Goal: Task Accomplishment & Management: Use online tool/utility

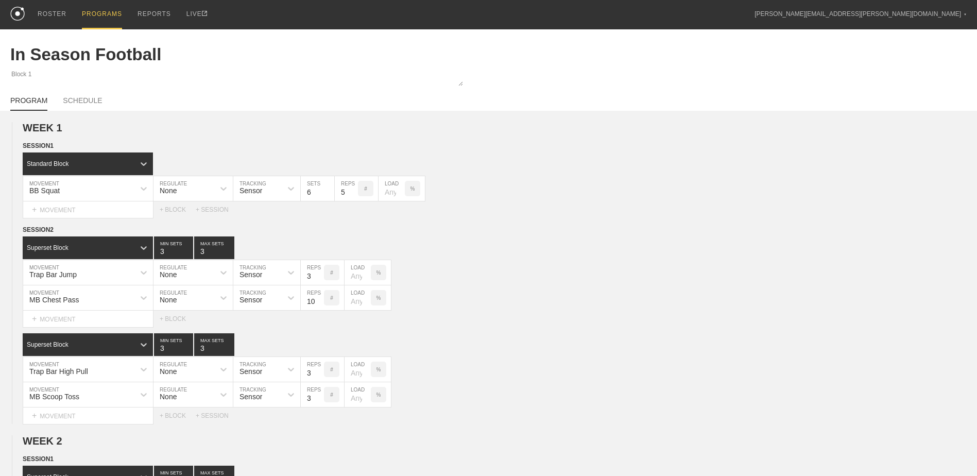
click at [99, 14] on div "PROGRAMS" at bounding box center [102, 14] width 40 height 29
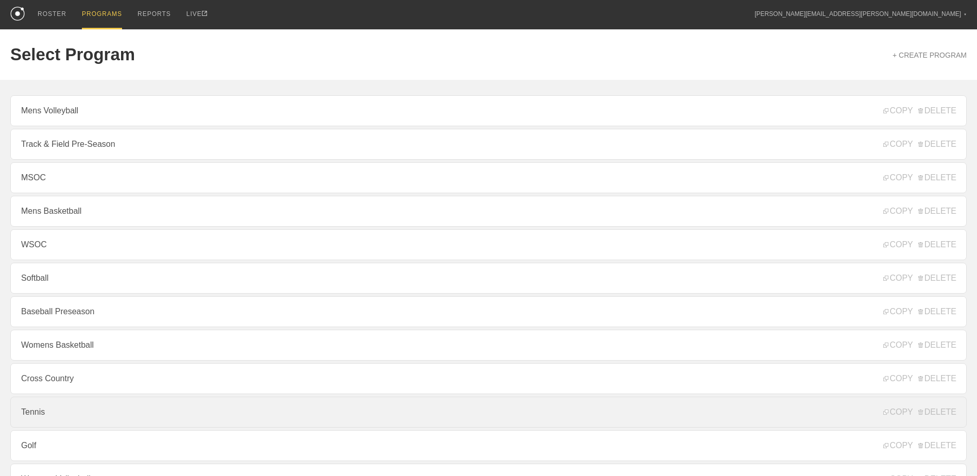
scroll to position [111, 0]
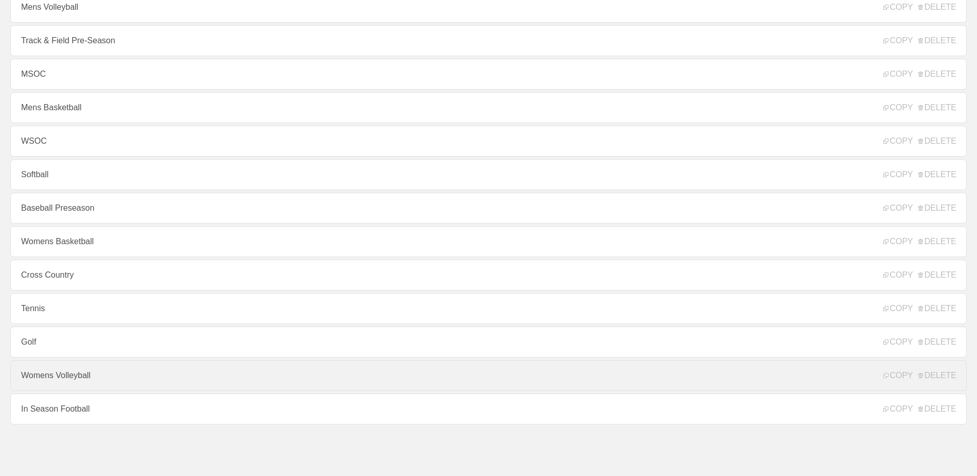
click at [109, 373] on link "Womens Volleyball" at bounding box center [488, 375] width 957 height 31
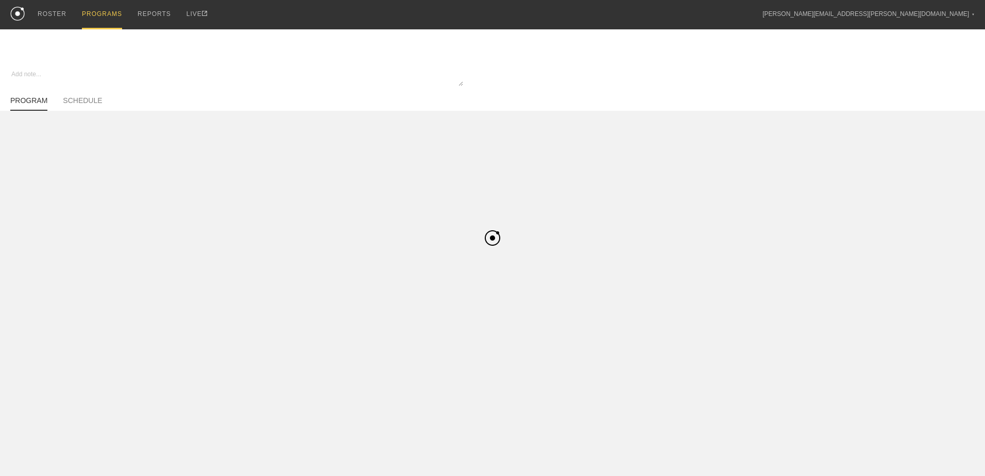
type textarea "x"
type input "Womens Volleyball"
type textarea "In Season"
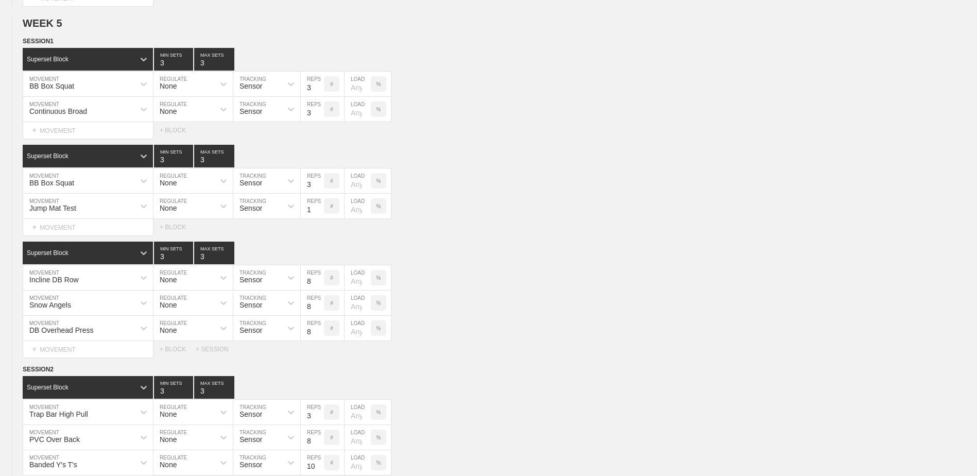
scroll to position [2590, 0]
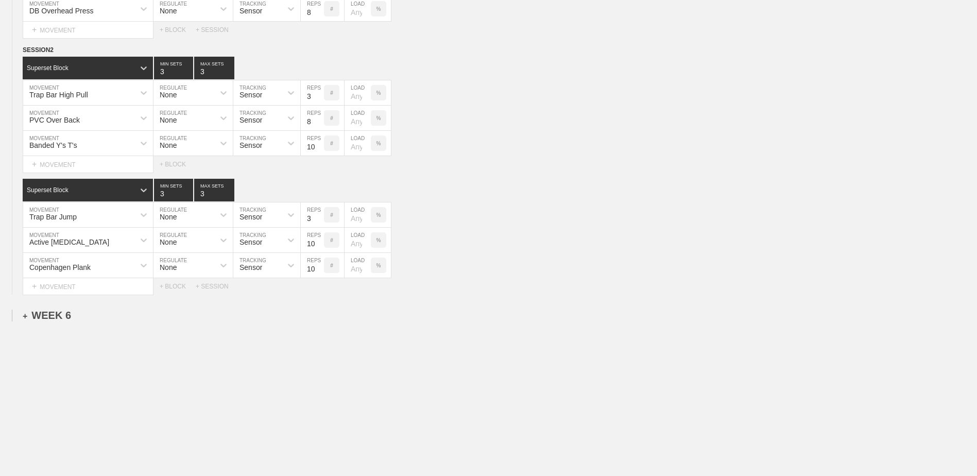
click at [46, 317] on div "+ WEEK 6" at bounding box center [47, 316] width 48 height 12
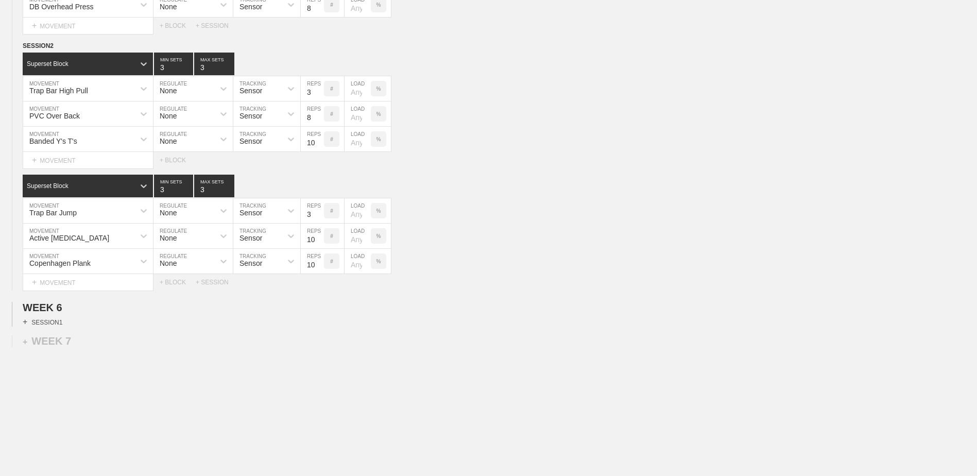
click at [56, 327] on div "+ SESSION 1" at bounding box center [43, 321] width 40 height 9
click at [80, 349] on div "+ BLOCK" at bounding box center [88, 340] width 130 height 16
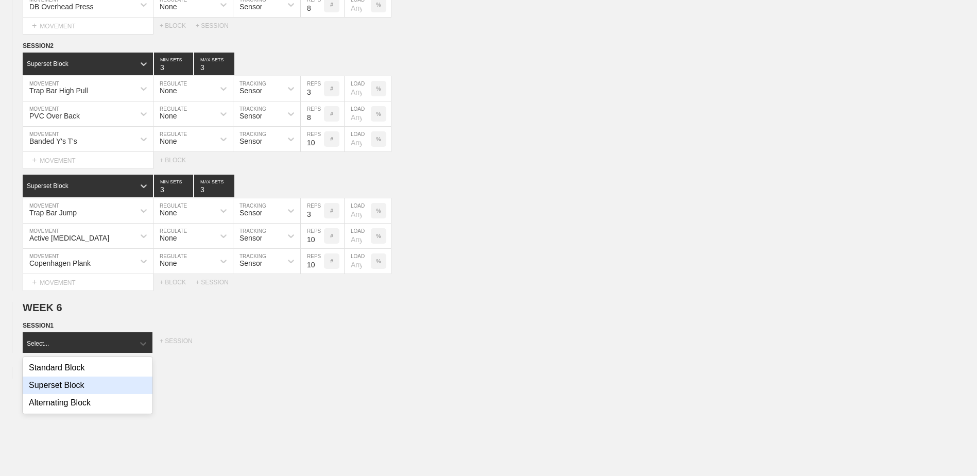
click at [94, 388] on div "Superset Block" at bounding box center [88, 386] width 130 height 18
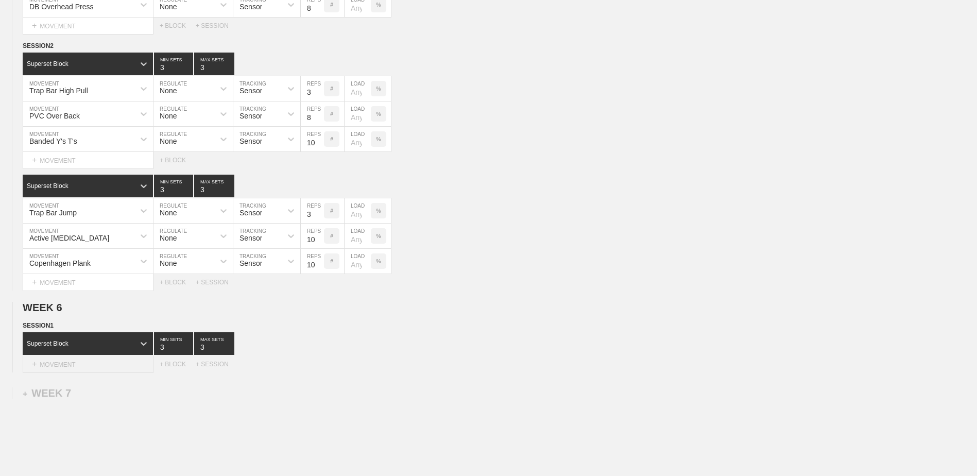
click at [91, 368] on div "+ MOVEMENT" at bounding box center [88, 364] width 131 height 17
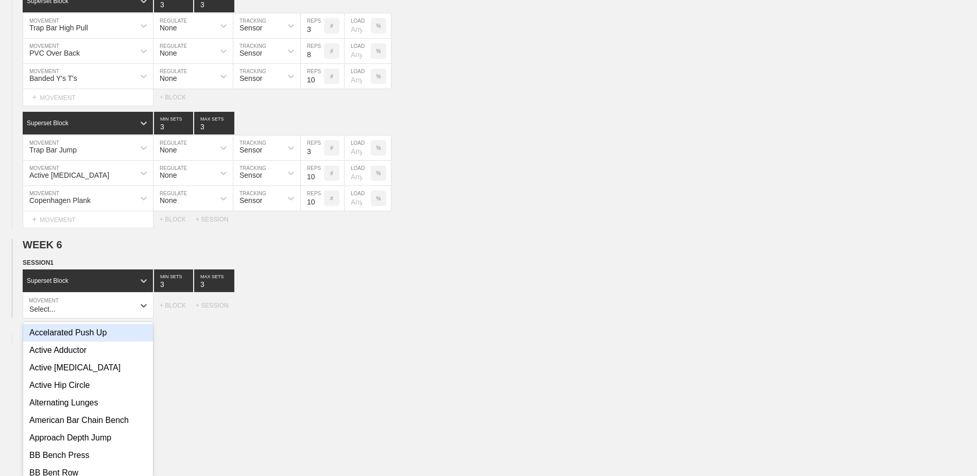
scroll to position [2662, 0]
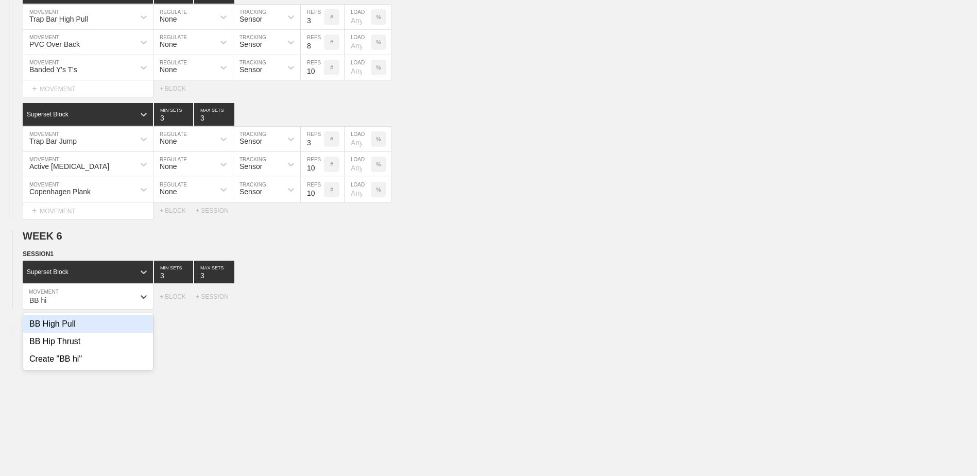
click at [95, 328] on div "BB High Pull" at bounding box center [88, 324] width 130 height 18
type input "BB hi"
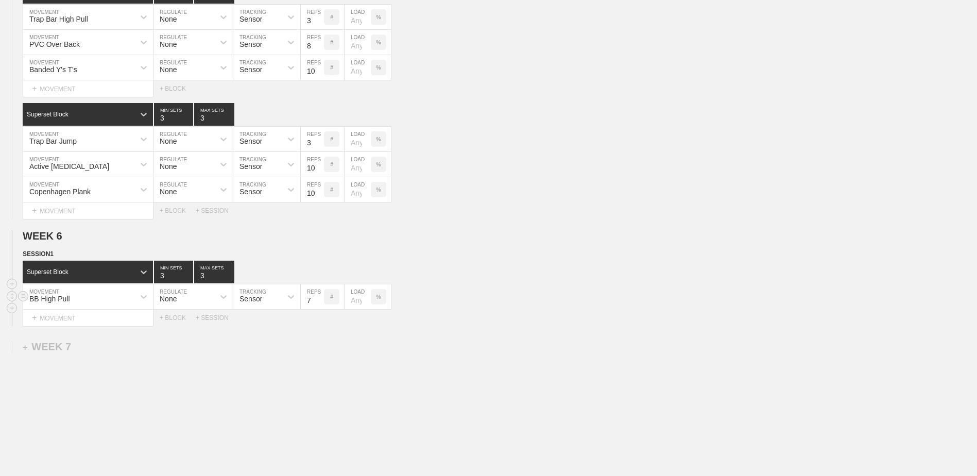
click at [317, 305] on input "7" at bounding box center [312, 296] width 23 height 25
click at [317, 305] on input "6" at bounding box center [312, 296] width 23 height 25
click at [317, 305] on input "5" at bounding box center [312, 296] width 23 height 25
click at [317, 305] on input "4" at bounding box center [312, 296] width 23 height 25
type input "3"
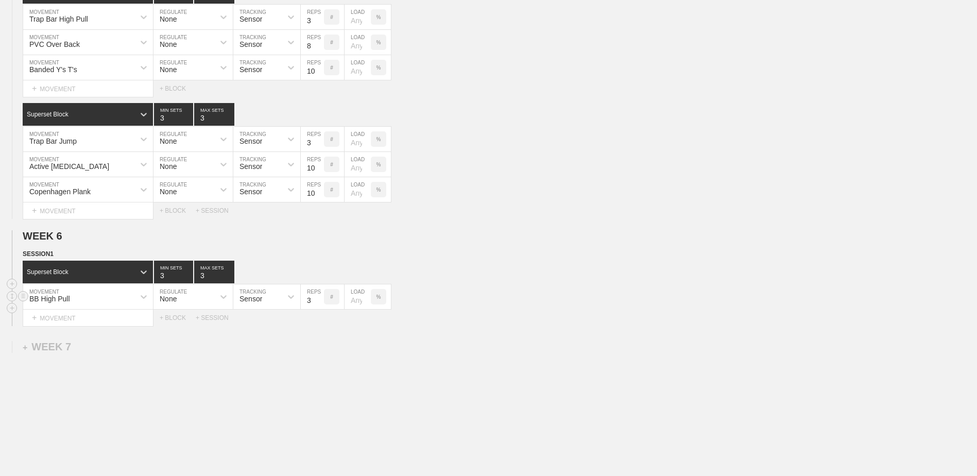
click at [317, 305] on input "3" at bounding box center [312, 296] width 23 height 25
click at [126, 326] on div "+ MOVEMENT" at bounding box center [88, 318] width 131 height 17
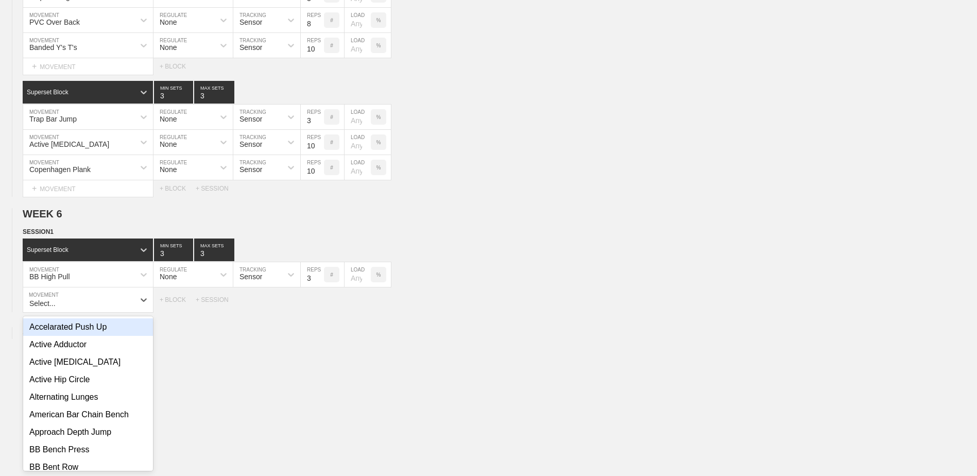
scroll to position [2687, 0]
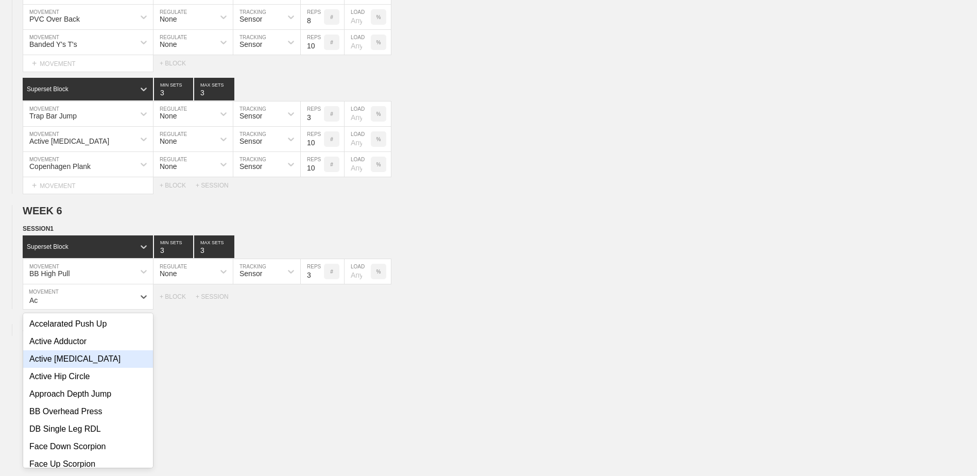
drag, startPoint x: 100, startPoint y: 364, endPoint x: 99, endPoint y: 358, distance: 5.8
click at [100, 359] on div "Active [MEDICAL_DATA]" at bounding box center [88, 359] width 130 height 18
type input "Ac"
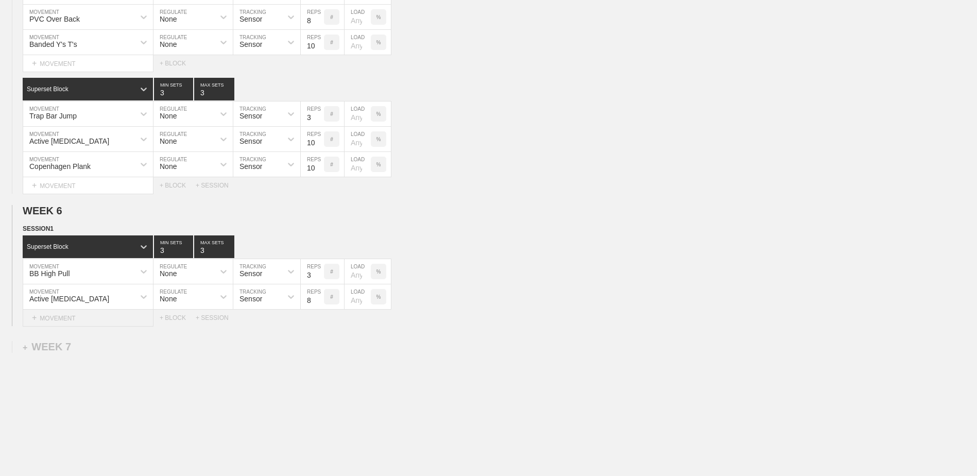
click at [100, 317] on div "+ MOVEMENT" at bounding box center [88, 318] width 131 height 17
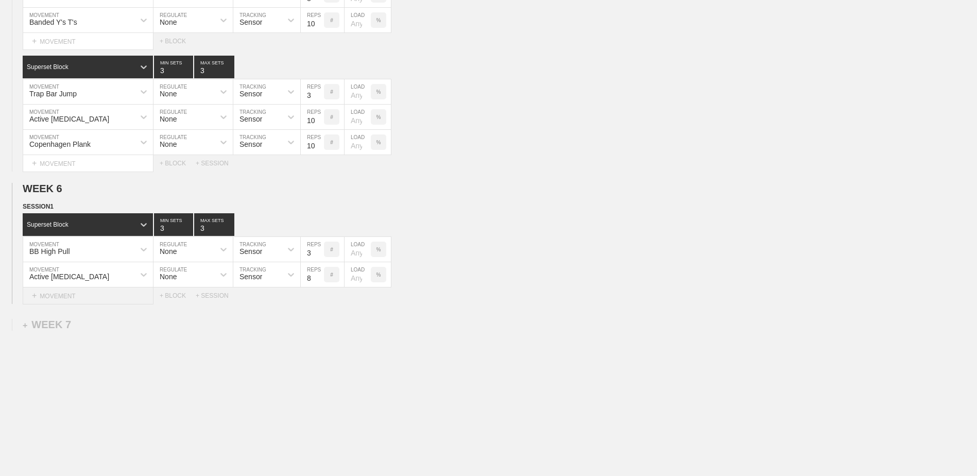
scroll to position [2712, 0]
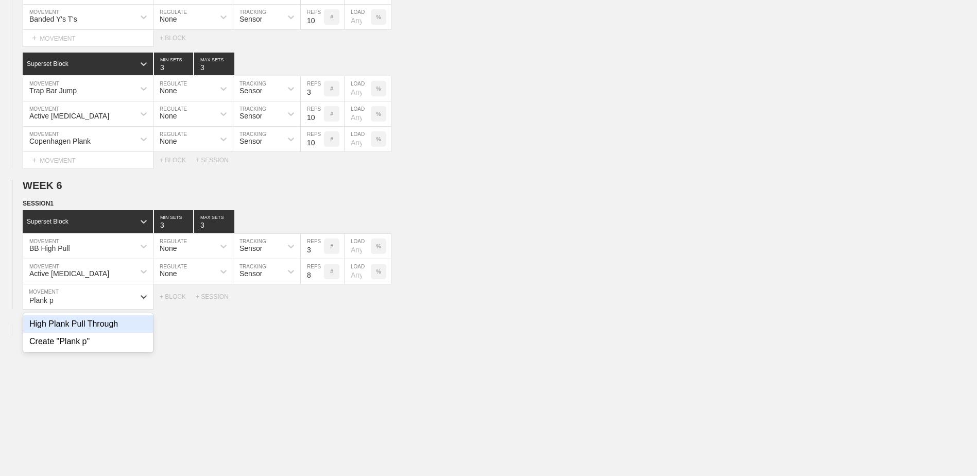
click at [101, 332] on div "High Plank Pull Through" at bounding box center [88, 324] width 130 height 18
type input "Plank p"
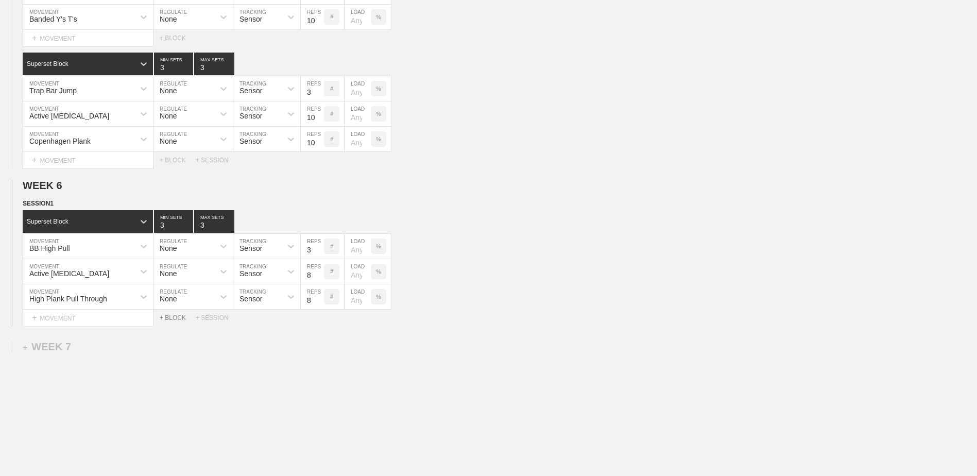
click at [181, 321] on div "+ BLOCK" at bounding box center [178, 317] width 36 height 7
click at [123, 353] on div "Standard Block" at bounding box center [88, 343] width 130 height 23
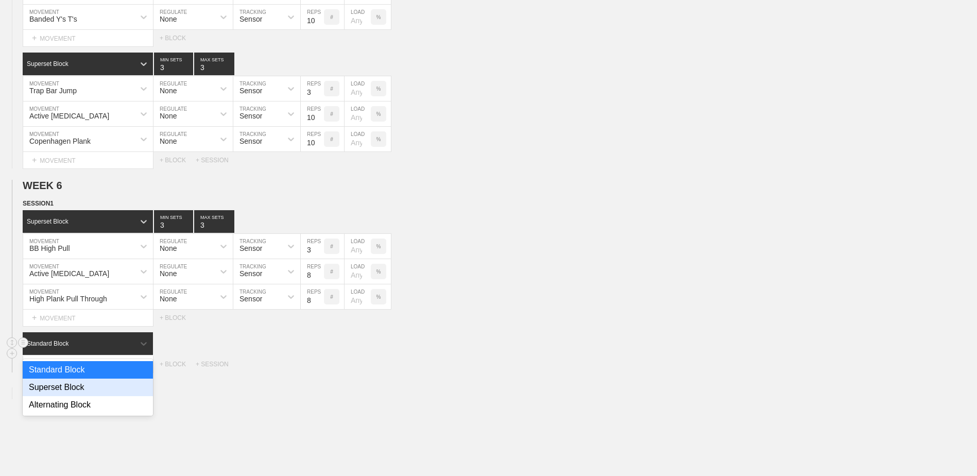
click at [106, 393] on div "Superset Block" at bounding box center [88, 388] width 130 height 18
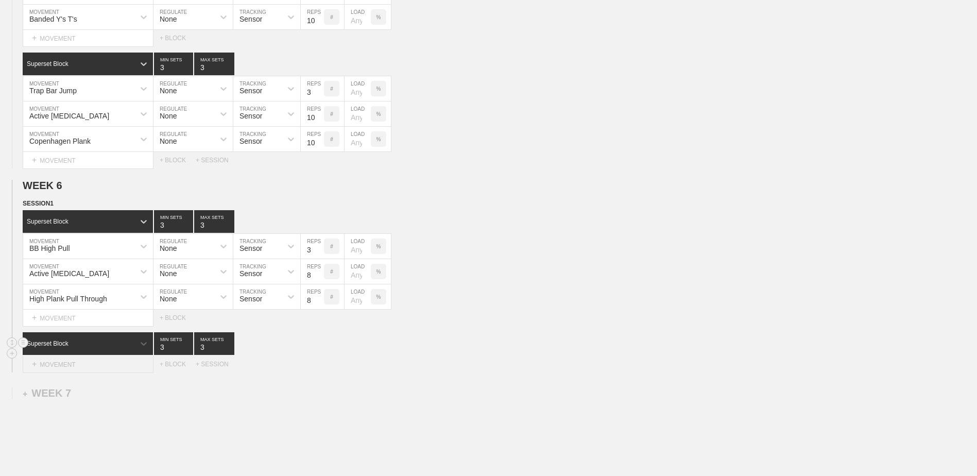
click at [101, 369] on div "+ MOVEMENT" at bounding box center [88, 364] width 131 height 17
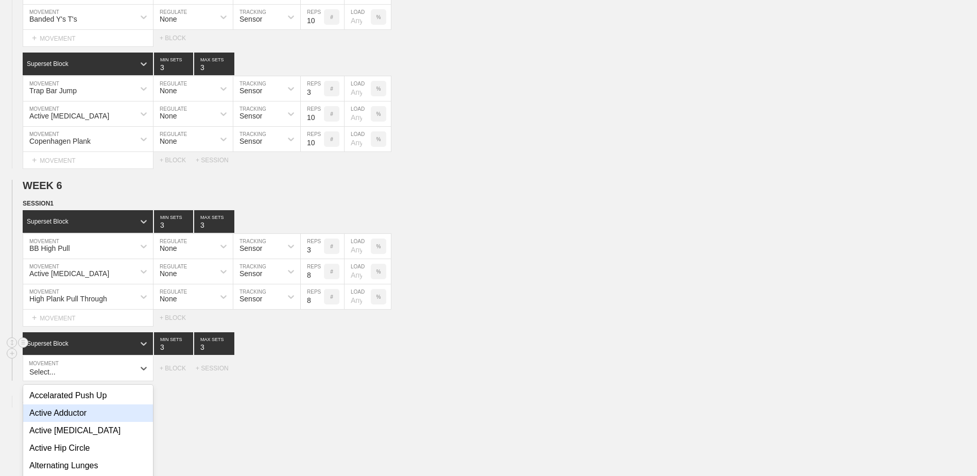
scroll to position [2784, 0]
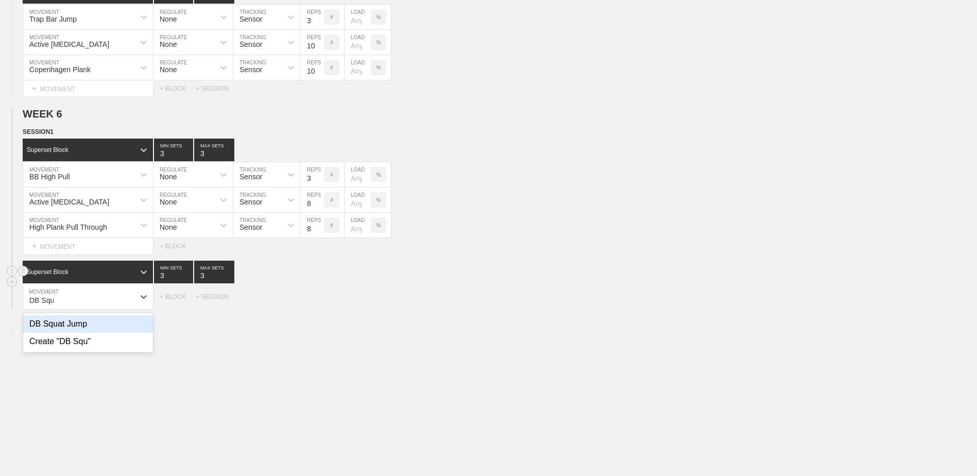
click at [109, 325] on div "DB Squat Jump" at bounding box center [88, 324] width 130 height 18
type input "DB Squ"
click at [318, 306] on input "7" at bounding box center [312, 296] width 23 height 25
click at [318, 306] on input "6" at bounding box center [312, 296] width 23 height 25
click at [318, 306] on input "5" at bounding box center [312, 296] width 23 height 25
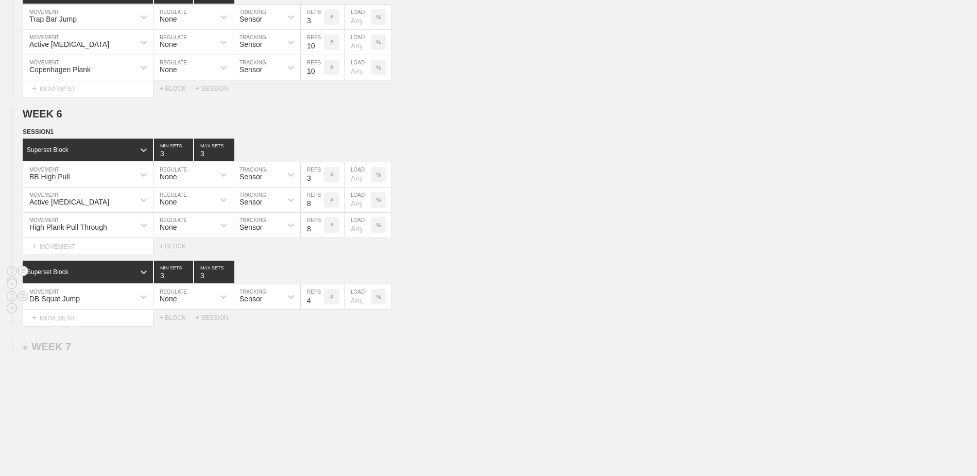
click at [318, 306] on input "4" at bounding box center [312, 296] width 23 height 25
type input "3"
click at [318, 306] on input "3" at bounding box center [312, 296] width 23 height 25
click at [96, 316] on div "+ MOVEMENT" at bounding box center [88, 318] width 131 height 17
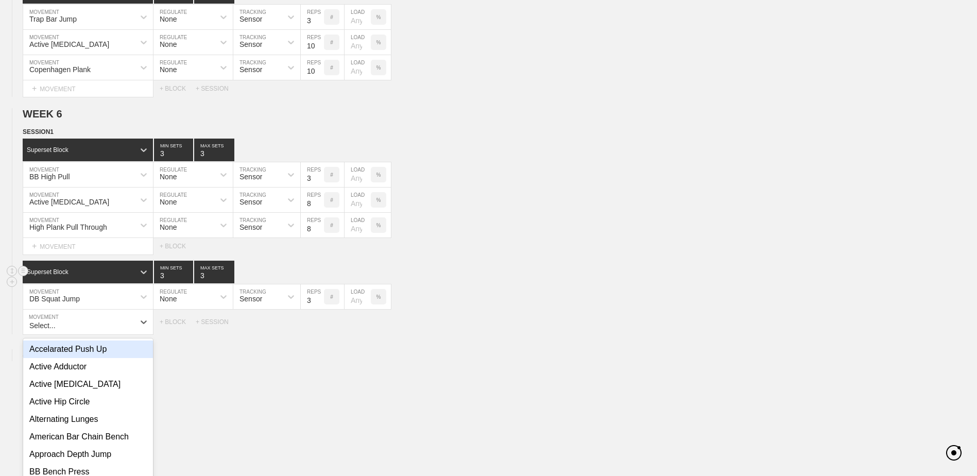
scroll to position [2809, 0]
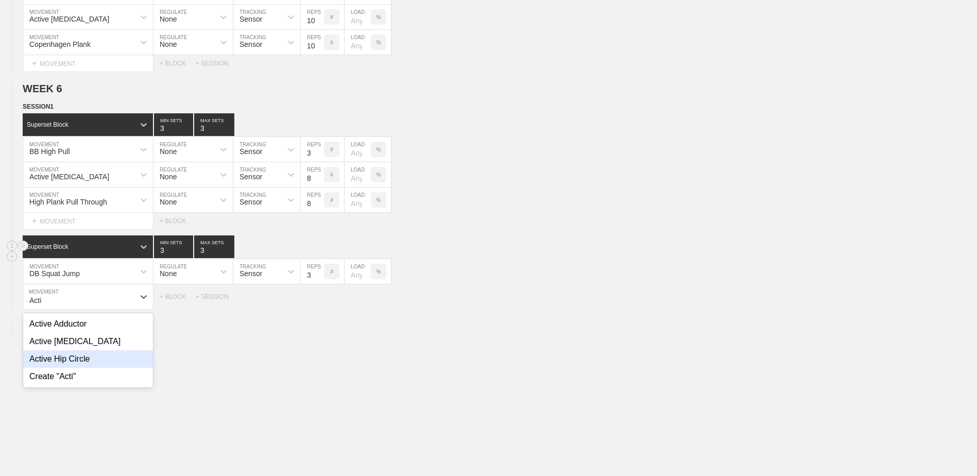
click at [125, 359] on div "Active Hip Circle" at bounding box center [88, 359] width 130 height 18
type input "Acti"
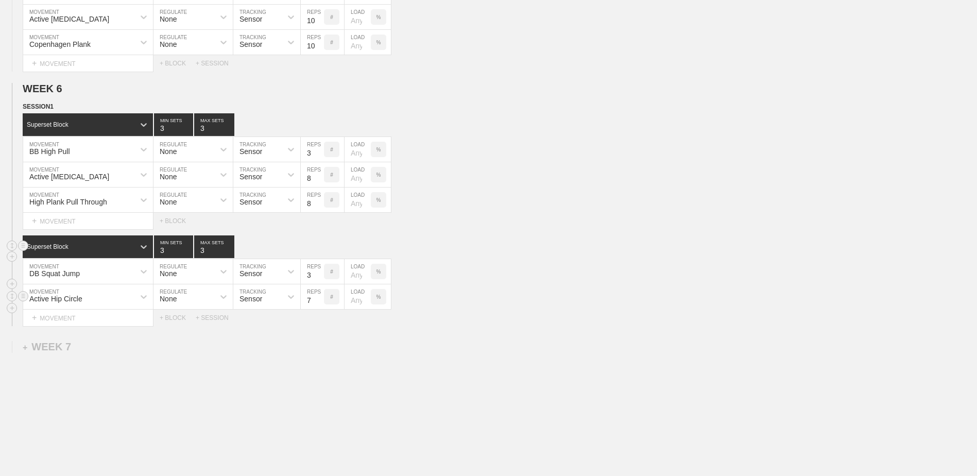
click at [319, 306] on input "7" at bounding box center [312, 296] width 23 height 25
click at [319, 306] on input "6" at bounding box center [312, 296] width 23 height 25
type input "5"
click at [319, 306] on input "5" at bounding box center [312, 296] width 23 height 25
click at [99, 321] on div "+ MOVEMENT" at bounding box center [88, 318] width 131 height 17
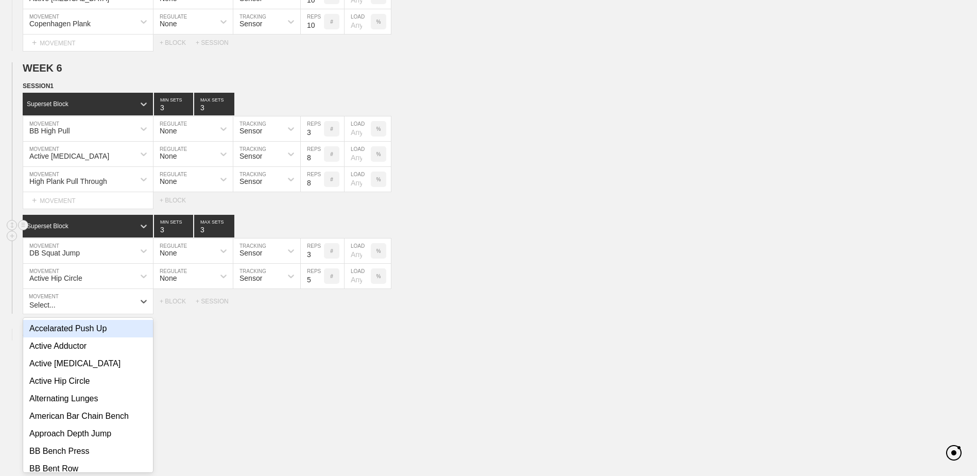
scroll to position [2834, 0]
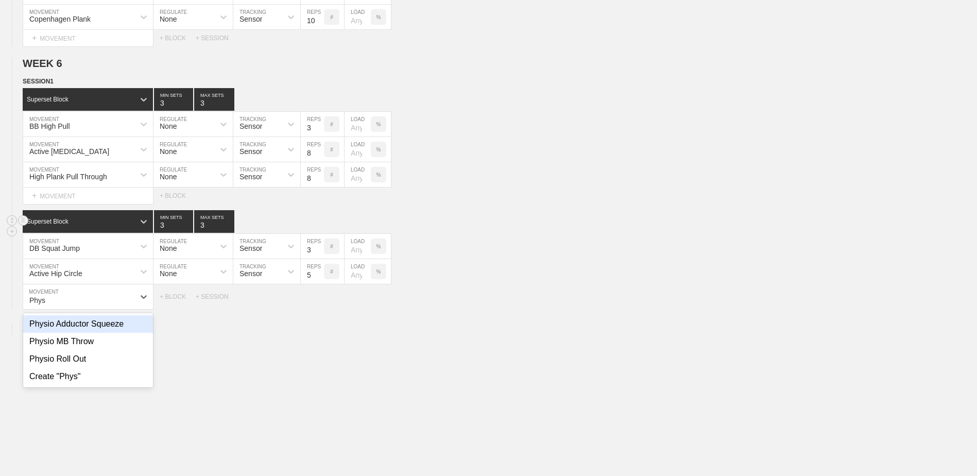
click at [106, 331] on div "Physio Adductor Squeeze" at bounding box center [88, 324] width 130 height 18
type input "Phys"
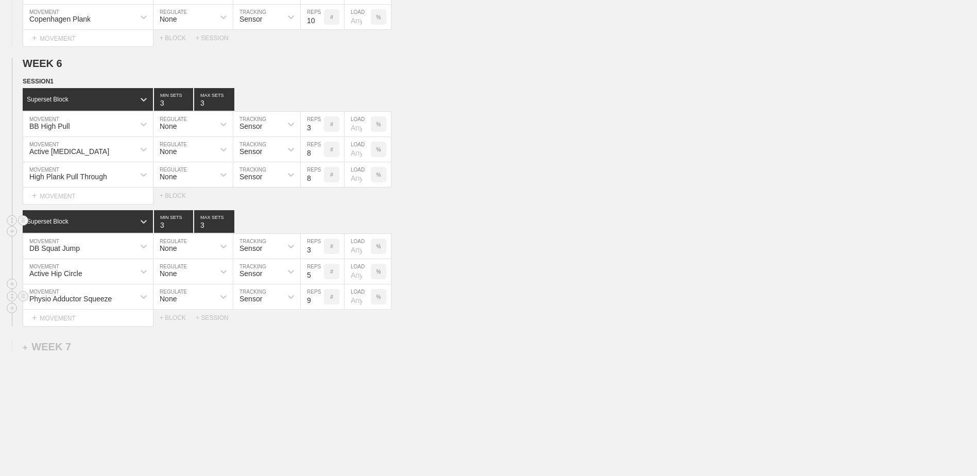
click at [319, 300] on input "9" at bounding box center [312, 296] width 23 height 25
click at [319, 300] on input "10" at bounding box center [312, 296] width 23 height 25
click at [319, 300] on input "11" at bounding box center [312, 296] width 23 height 25
click at [319, 300] on input "12" at bounding box center [312, 296] width 23 height 25
click at [319, 300] on input "13" at bounding box center [312, 296] width 23 height 25
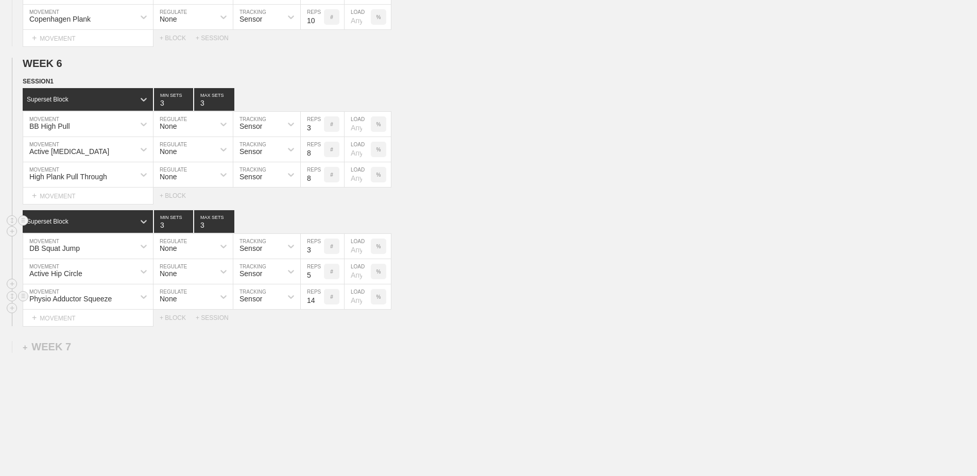
click at [319, 300] on input "14" at bounding box center [312, 296] width 23 height 25
click at [319, 300] on input "15" at bounding box center [312, 296] width 23 height 25
click at [319, 300] on input "16" at bounding box center [312, 296] width 23 height 25
click at [319, 300] on input "17" at bounding box center [312, 296] width 23 height 25
click at [319, 300] on input "18" at bounding box center [312, 296] width 23 height 25
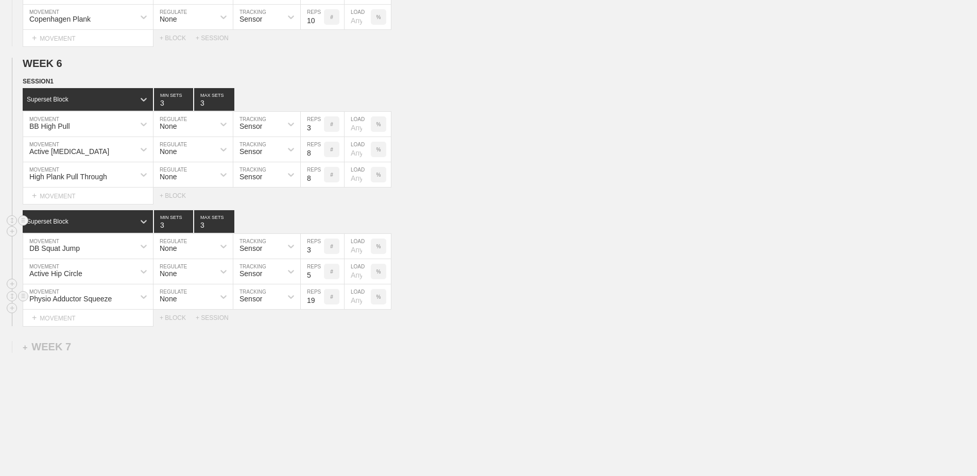
click at [319, 300] on input "19" at bounding box center [312, 296] width 23 height 25
type input "20"
click at [319, 300] on input "20" at bounding box center [312, 296] width 23 height 25
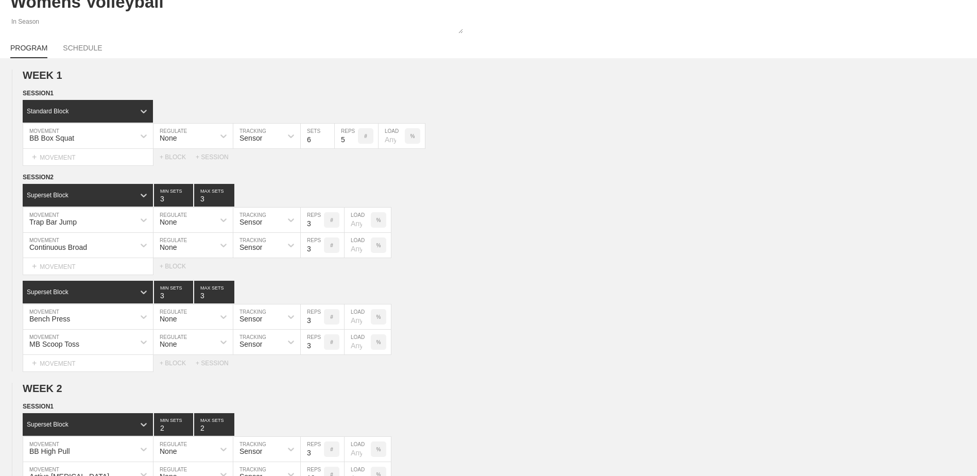
scroll to position [0, 0]
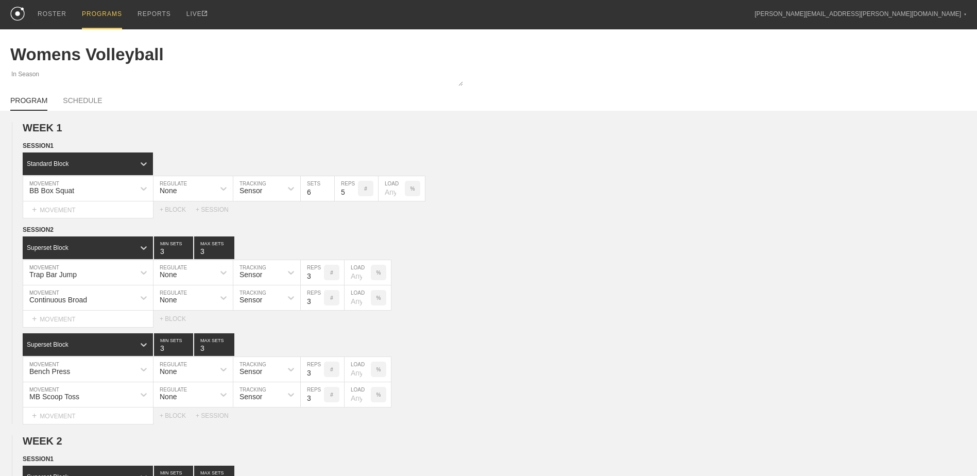
click at [93, 11] on div "PROGRAMS" at bounding box center [102, 14] width 40 height 29
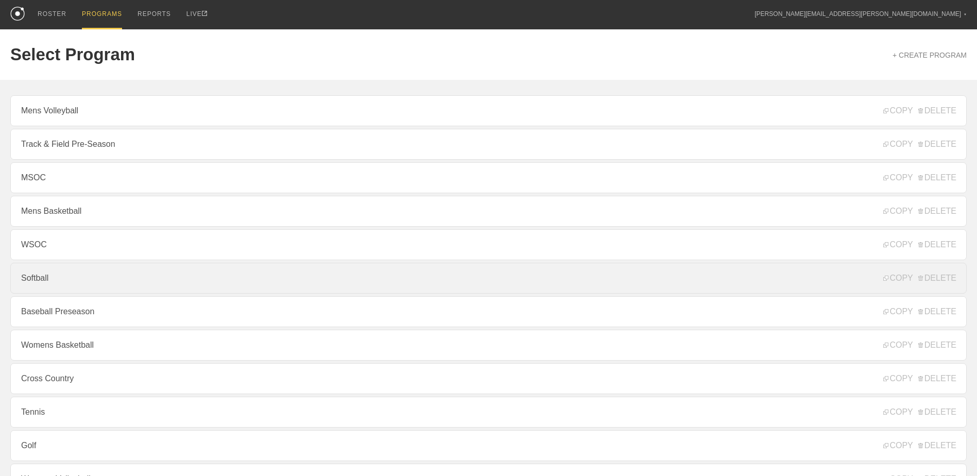
click at [155, 277] on link "Softball" at bounding box center [488, 278] width 957 height 31
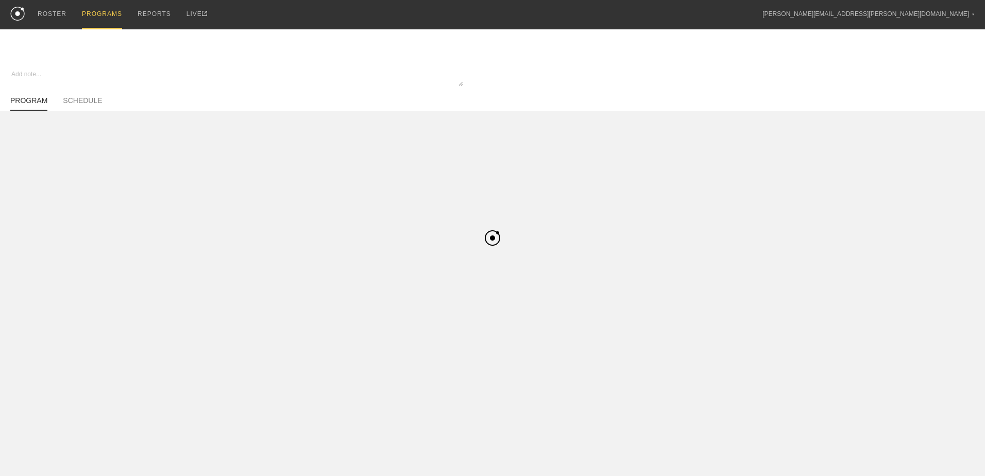
type textarea "x"
type input "Softball"
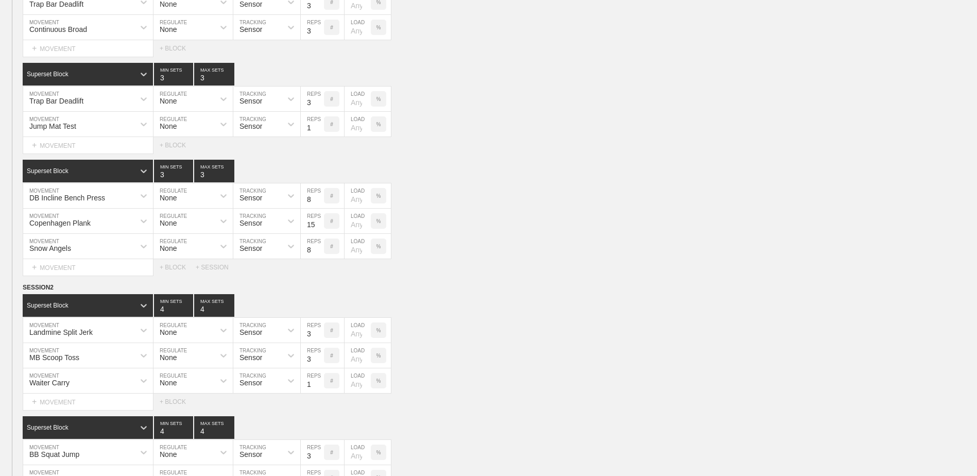
scroll to position [2199, 0]
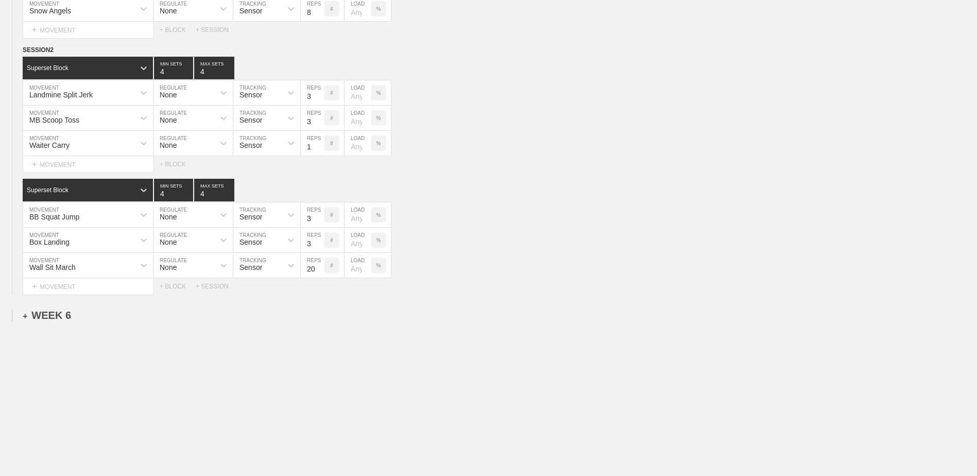
click at [48, 320] on div "+ WEEK 6" at bounding box center [47, 316] width 48 height 12
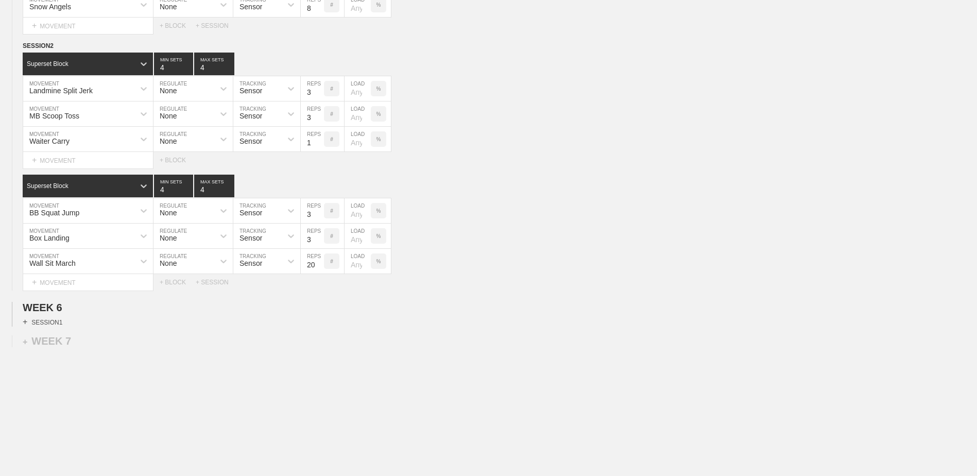
click at [57, 327] on div "+ SESSION 1" at bounding box center [43, 321] width 40 height 9
click at [97, 346] on div "+ BLOCK" at bounding box center [88, 340] width 130 height 16
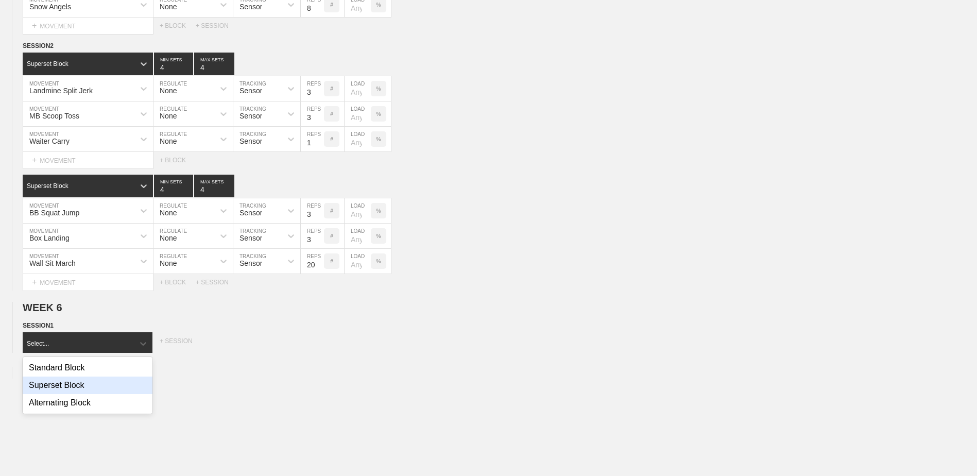
click at [111, 389] on div "Superset Block" at bounding box center [88, 386] width 130 height 18
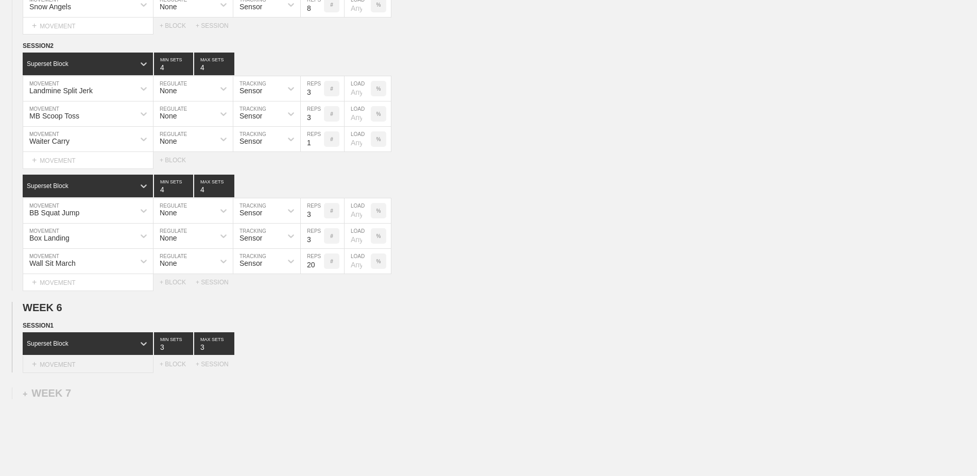
click at [111, 365] on div "+ MOVEMENT" at bounding box center [88, 364] width 131 height 17
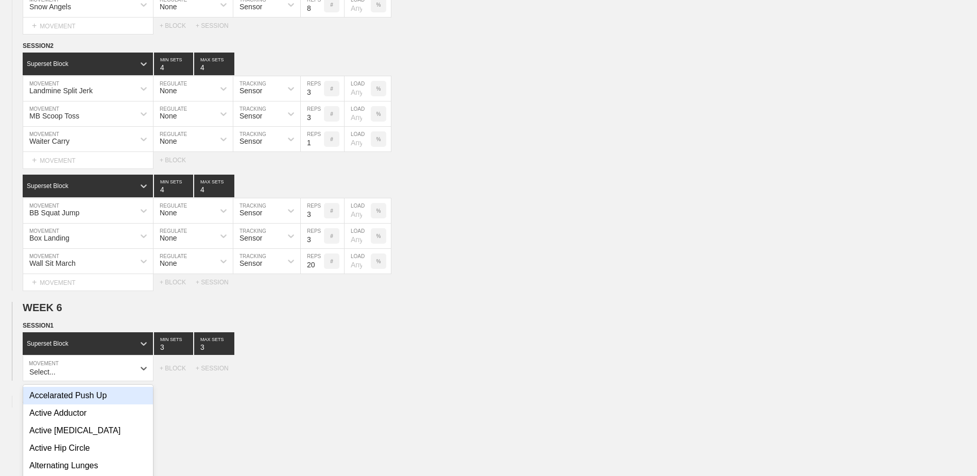
scroll to position [2271, 0]
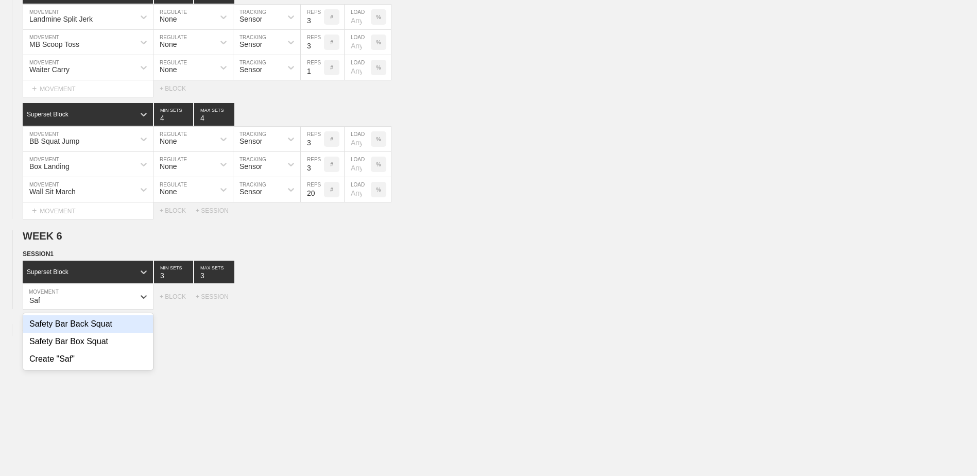
click at [116, 326] on div "Safety Bar Back Squat" at bounding box center [88, 324] width 130 height 18
type input "Saf"
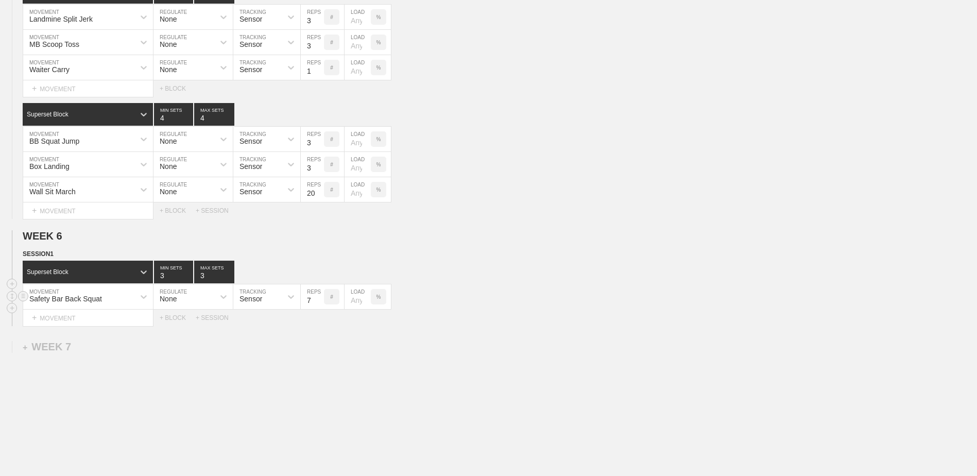
click at [318, 306] on input "7" at bounding box center [312, 296] width 23 height 25
click at [318, 306] on input "6" at bounding box center [312, 296] width 23 height 25
type input "5"
click at [319, 306] on input "5" at bounding box center [312, 296] width 23 height 25
type input "2"
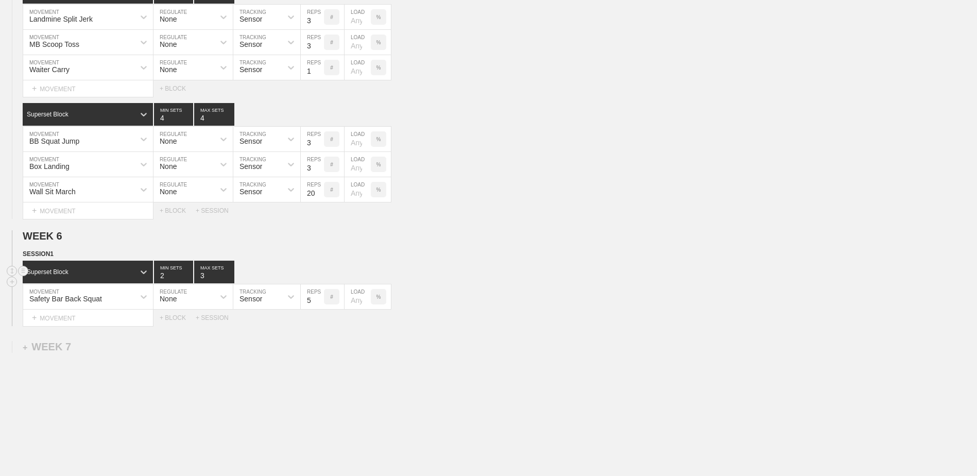
click at [190, 281] on input "2" at bounding box center [173, 272] width 39 height 23
type input "2"
click at [230, 282] on input "2" at bounding box center [214, 272] width 40 height 23
click at [134, 320] on div "+ MOVEMENT" at bounding box center [88, 318] width 131 height 17
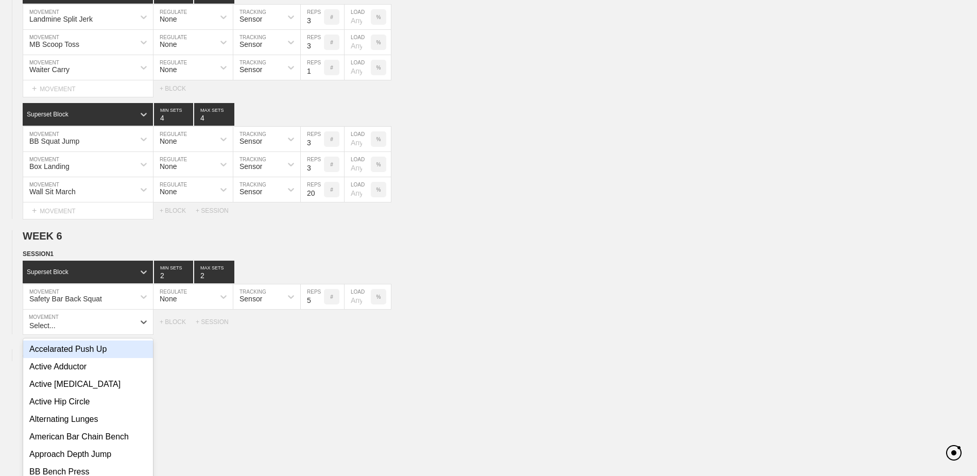
scroll to position [2296, 0]
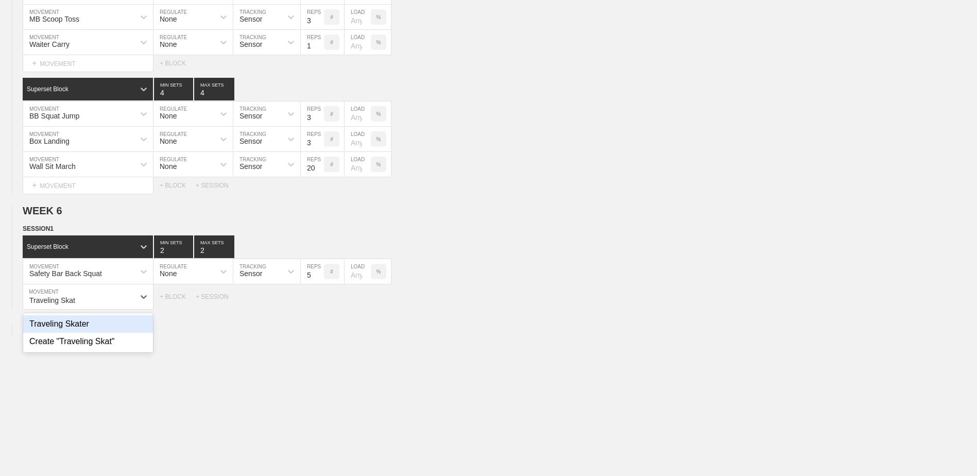
click at [113, 327] on div "Traveling Skater" at bounding box center [88, 324] width 130 height 18
type input "Traveling Skat"
click at [319, 301] on input "9" at bounding box center [312, 296] width 23 height 25
type input "10"
click at [319, 301] on input "10" at bounding box center [312, 296] width 23 height 25
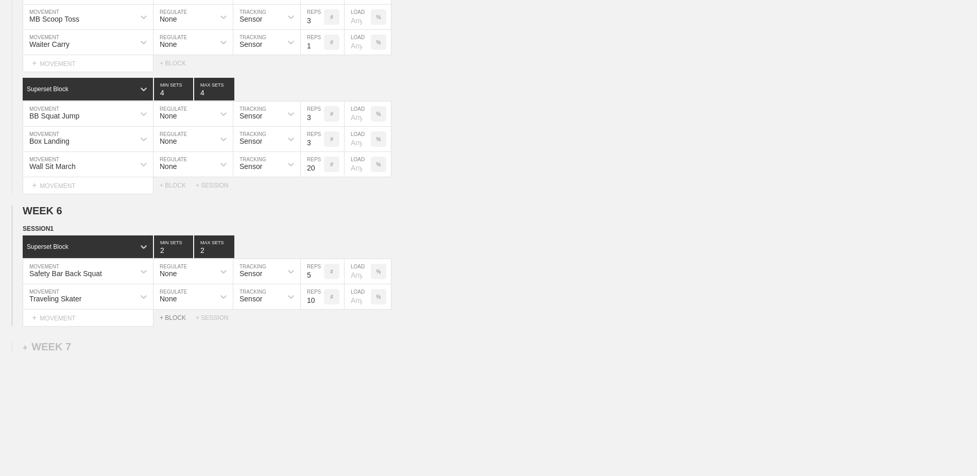
click at [174, 321] on div "+ BLOCK" at bounding box center [178, 317] width 36 height 7
click at [92, 344] on div "Standard Block" at bounding box center [79, 343] width 112 height 9
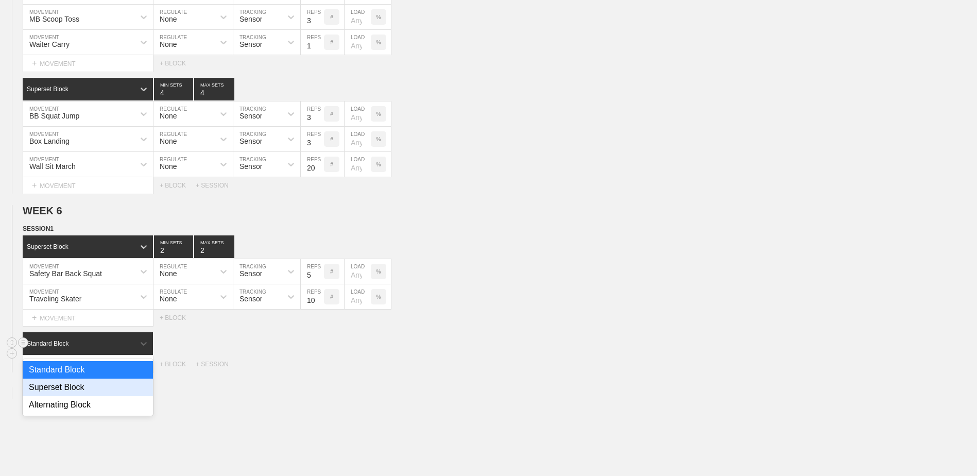
click at [87, 391] on div "Superset Block" at bounding box center [88, 388] width 130 height 18
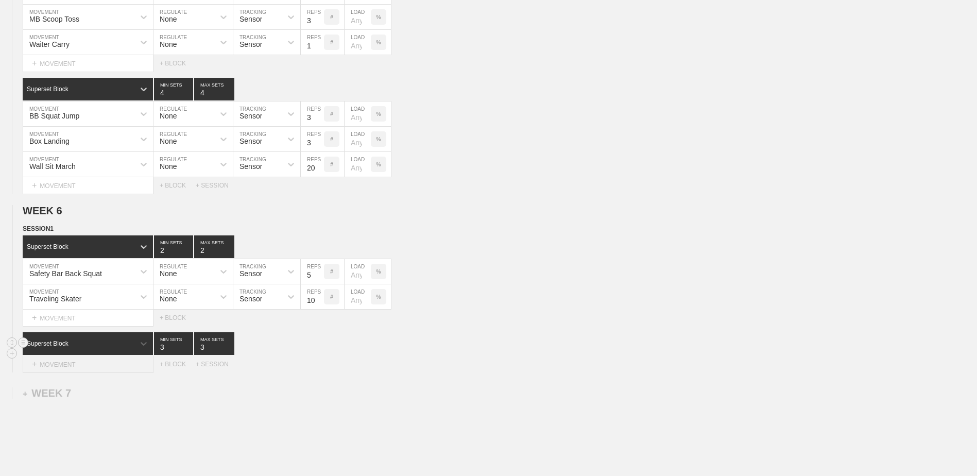
click at [95, 369] on div "+ MOVEMENT" at bounding box center [88, 364] width 131 height 17
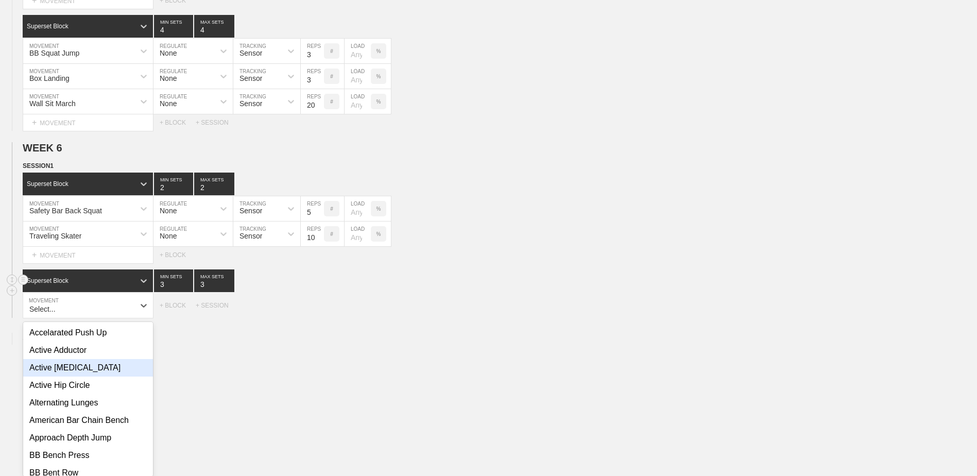
scroll to position [2367, 0]
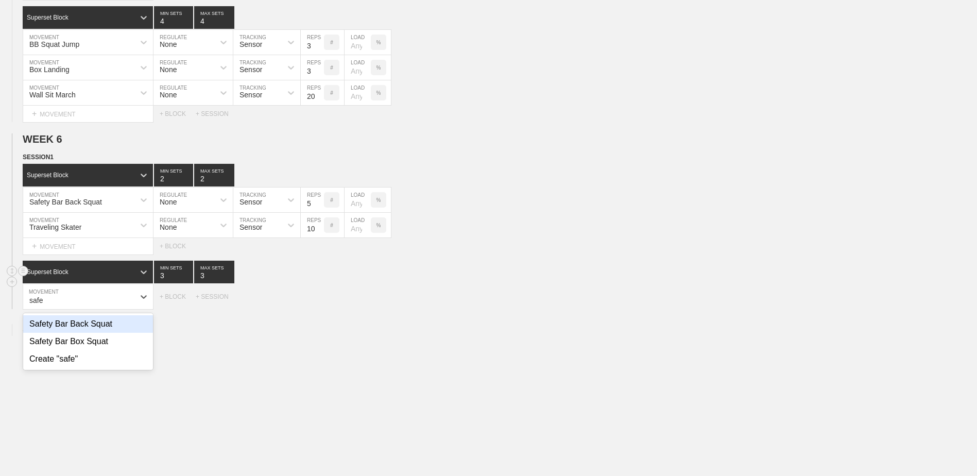
click at [78, 324] on div "Safety Bar Back Squat" at bounding box center [88, 324] width 130 height 18
type input "safe"
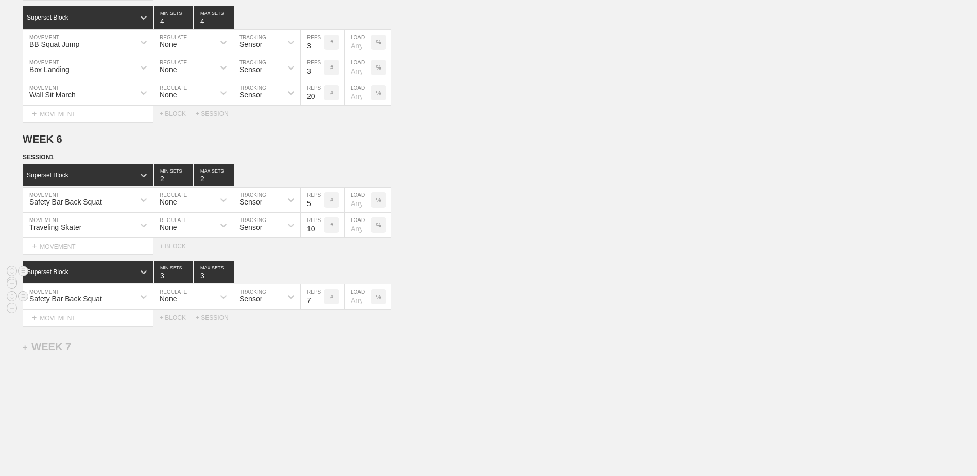
click at [319, 308] on input "7" at bounding box center [312, 296] width 23 height 25
click at [319, 308] on input "6" at bounding box center [312, 296] width 23 height 25
type input "5"
click at [319, 308] on input "5" at bounding box center [312, 296] width 23 height 25
click at [129, 324] on div "+ MOVEMENT" at bounding box center [88, 318] width 131 height 17
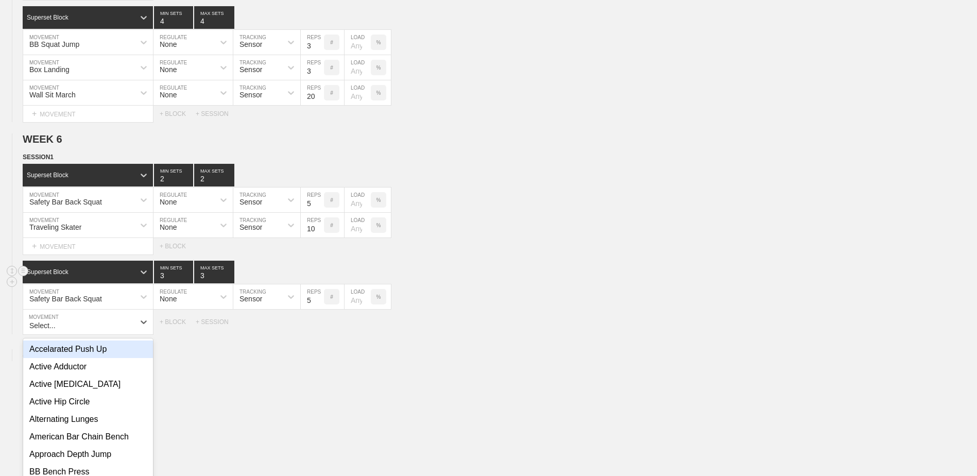
scroll to position [2393, 0]
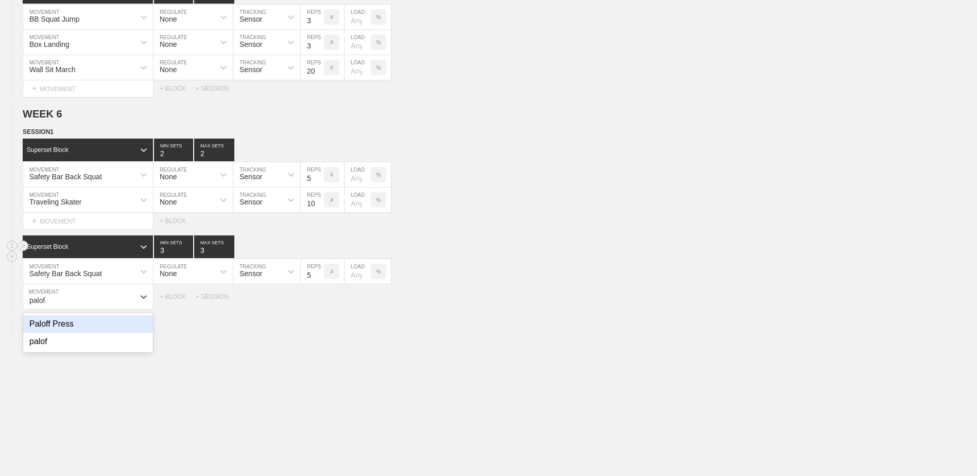
click at [129, 324] on div "Paloff Press" at bounding box center [88, 324] width 130 height 18
type input "palof"
click at [319, 302] on input "9" at bounding box center [312, 296] width 23 height 25
type input "10"
click at [319, 302] on input "10" at bounding box center [312, 296] width 23 height 25
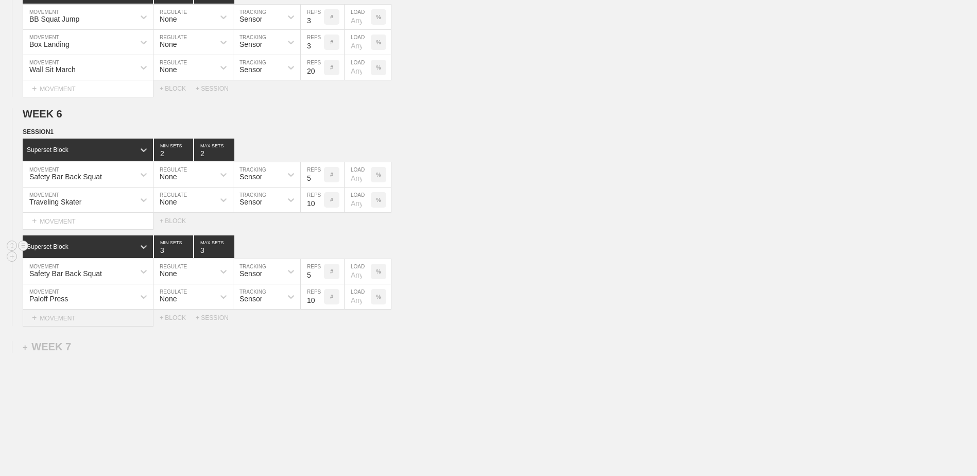
click at [118, 321] on div "+ MOVEMENT" at bounding box center [88, 318] width 131 height 17
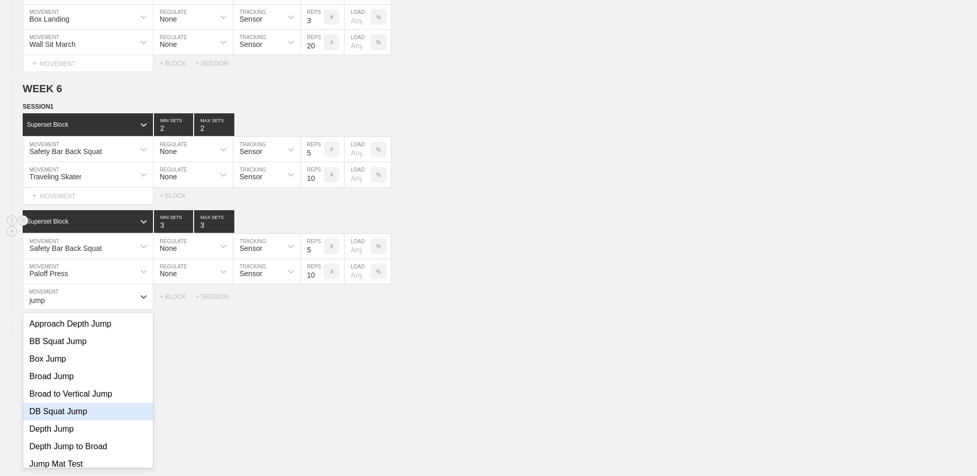
scroll to position [66, 0]
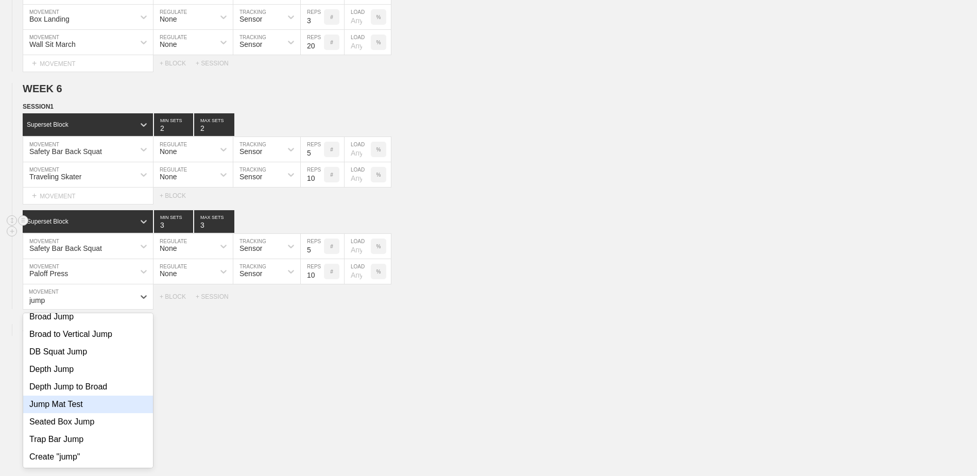
click at [108, 411] on div "Jump Mat Test" at bounding box center [88, 405] width 130 height 18
type input "jump"
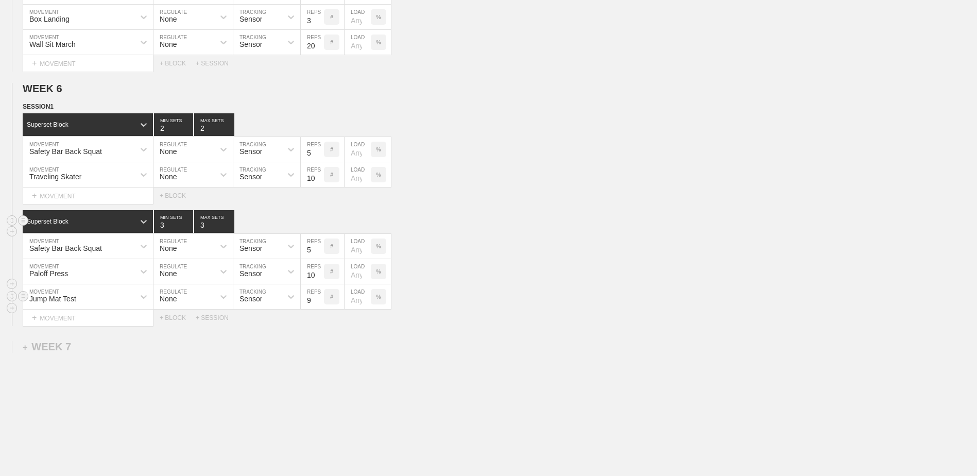
click at [319, 302] on input "9" at bounding box center [312, 296] width 23 height 25
click at [319, 302] on input "10" at bounding box center [312, 296] width 23 height 25
click at [318, 305] on input "9" at bounding box center [312, 296] width 23 height 25
click at [318, 305] on input "8" at bounding box center [312, 296] width 23 height 25
click at [318, 305] on input "7" at bounding box center [312, 296] width 23 height 25
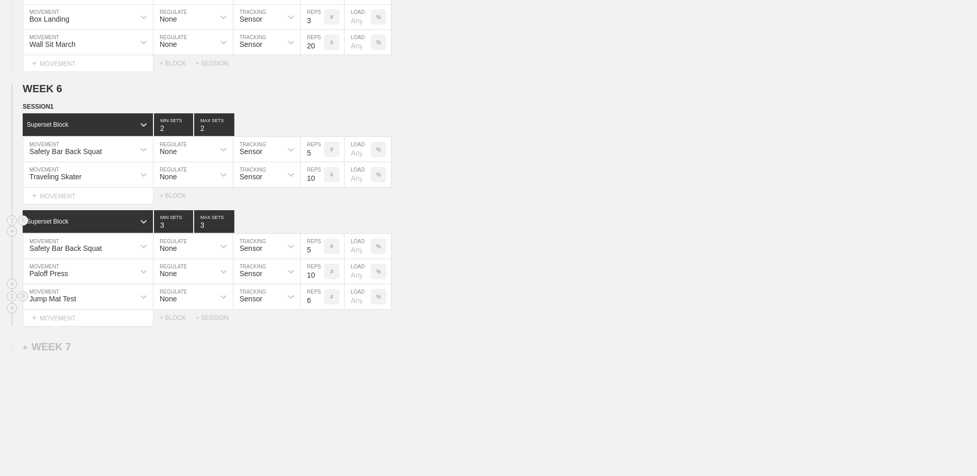
click at [318, 305] on input "6" at bounding box center [312, 296] width 23 height 25
click at [318, 305] on input "5" at bounding box center [312, 296] width 23 height 25
click at [318, 305] on input "4" at bounding box center [312, 296] width 23 height 25
click at [318, 304] on input "3" at bounding box center [312, 296] width 23 height 25
click at [318, 304] on input "2" at bounding box center [312, 296] width 23 height 25
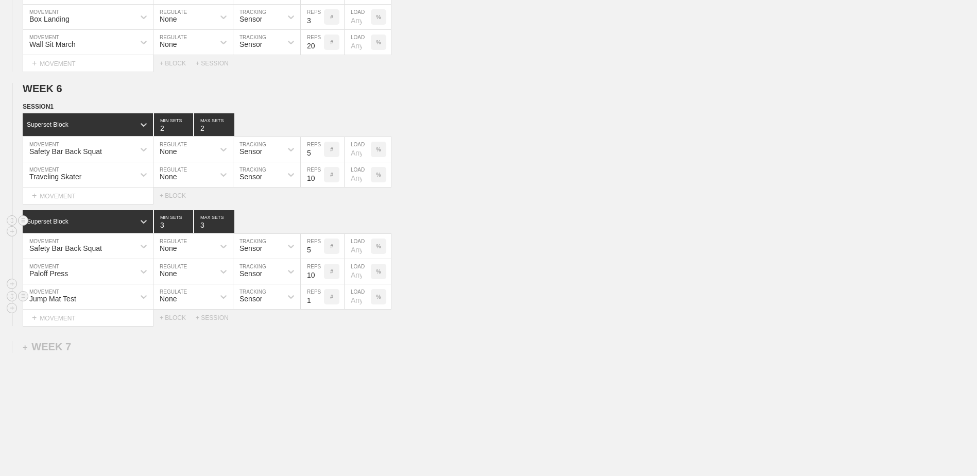
type input "1"
click at [318, 304] on input "1" at bounding box center [312, 296] width 23 height 25
drag, startPoint x: 169, startPoint y: 320, endPoint x: 161, endPoint y: 332, distance: 14.4
click at [169, 320] on div "+ BLOCK" at bounding box center [178, 317] width 36 height 7
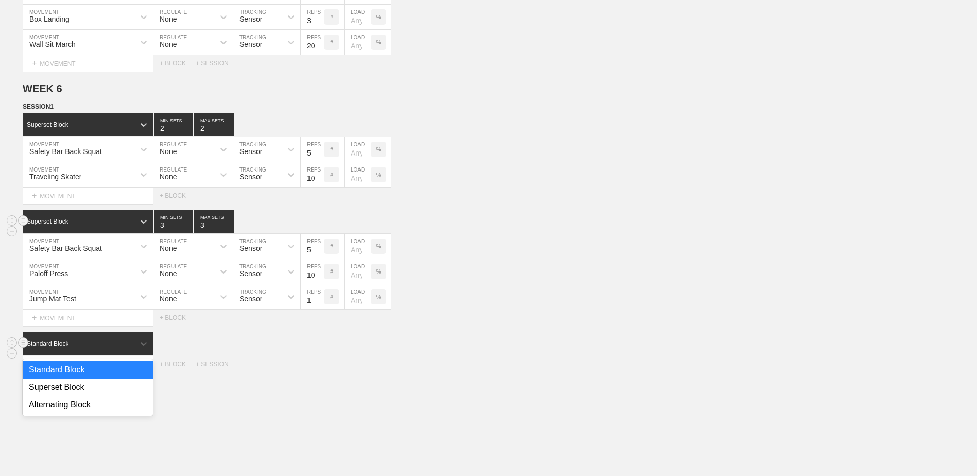
click at [84, 344] on div "Standard Block" at bounding box center [79, 343] width 112 height 9
click at [95, 390] on div "Superset Block" at bounding box center [88, 388] width 130 height 18
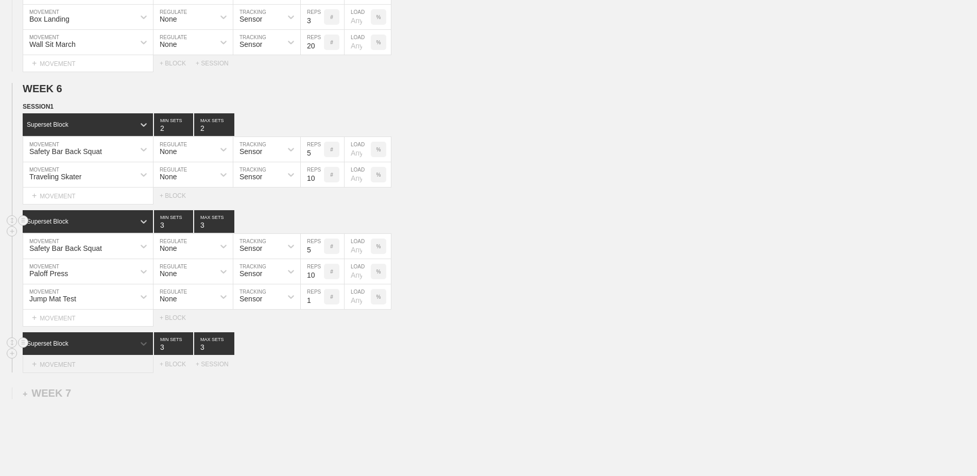
click at [90, 366] on div "+ MOVEMENT" at bounding box center [88, 364] width 131 height 17
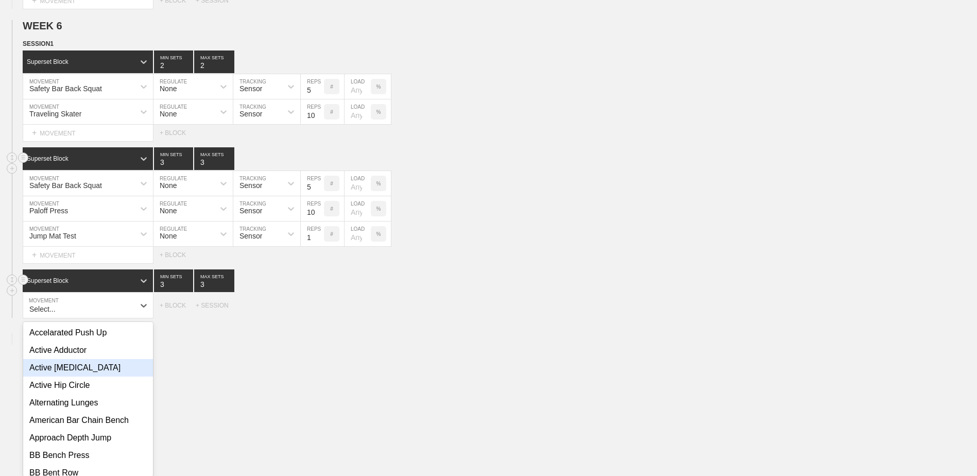
scroll to position [2490, 0]
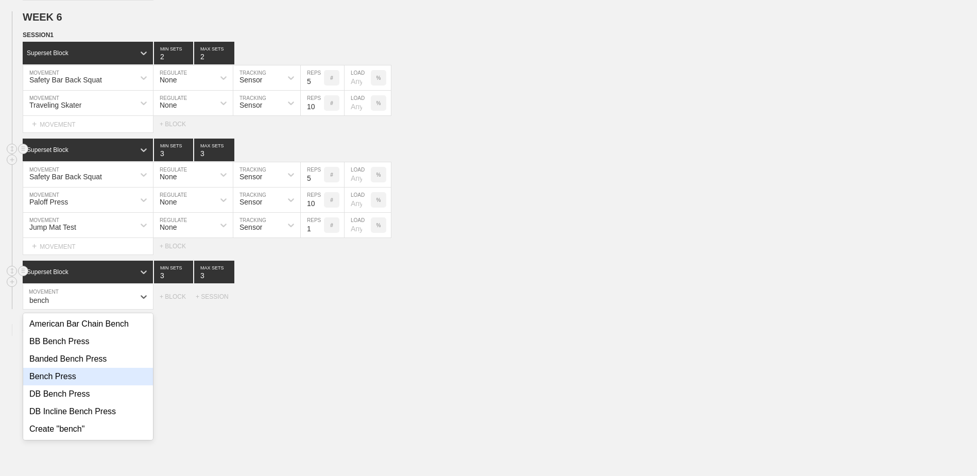
click at [111, 385] on div "Bench Press" at bounding box center [88, 377] width 130 height 18
type input "bench"
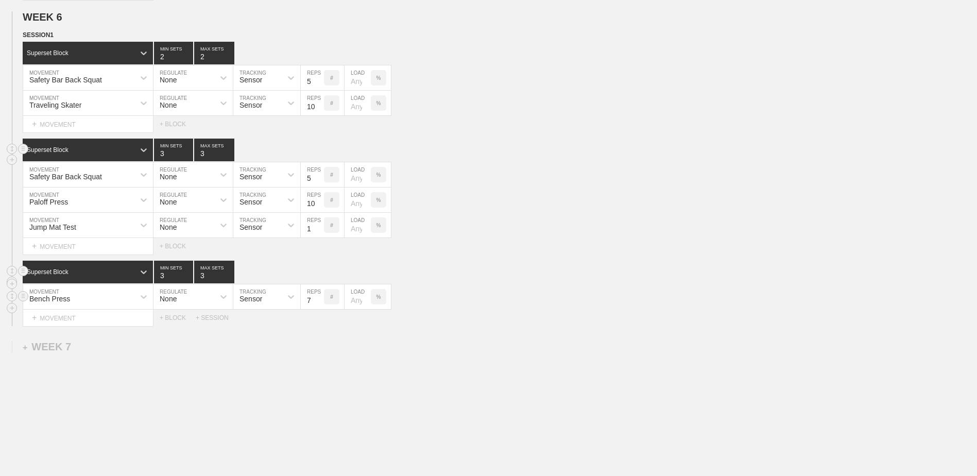
click at [319, 305] on input "7" at bounding box center [312, 296] width 23 height 25
click at [319, 305] on input "6" at bounding box center [312, 296] width 23 height 25
type input "5"
click at [319, 305] on input "5" at bounding box center [312, 296] width 23 height 25
drag, startPoint x: 79, startPoint y: 323, endPoint x: 73, endPoint y: 324, distance: 6.3
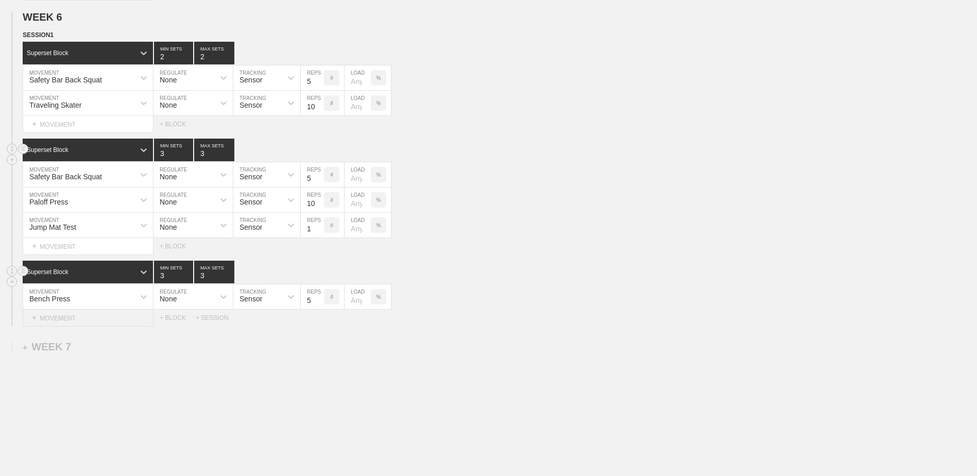
click at [79, 323] on div "+ MOVEMENT" at bounding box center [88, 318] width 131 height 17
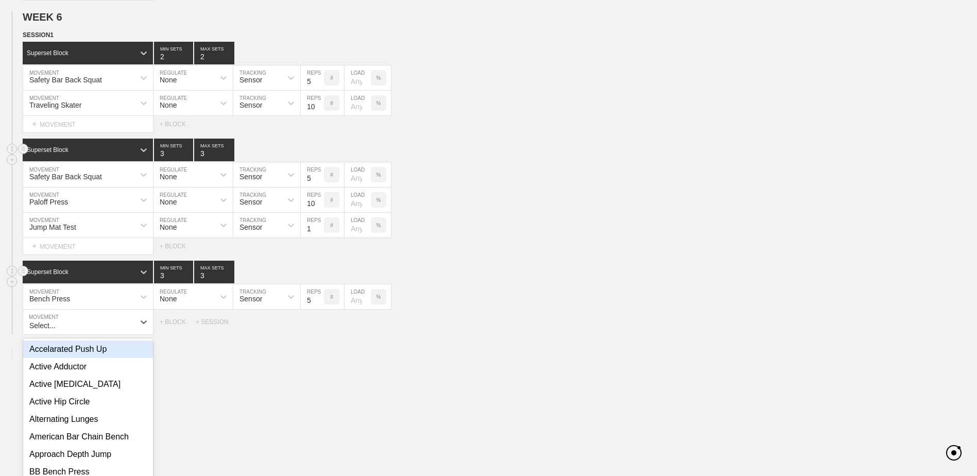
scroll to position [2515, 0]
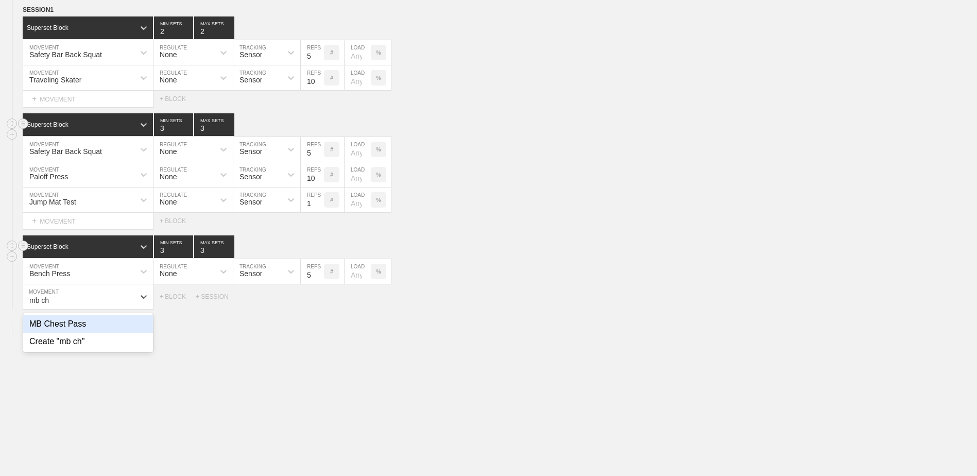
click at [72, 326] on div "MB Chest Pass" at bounding box center [88, 324] width 130 height 18
type input "mb ch"
click at [320, 305] on input "7" at bounding box center [312, 296] width 23 height 25
click at [320, 305] on input "6" at bounding box center [312, 296] width 23 height 25
type input "5"
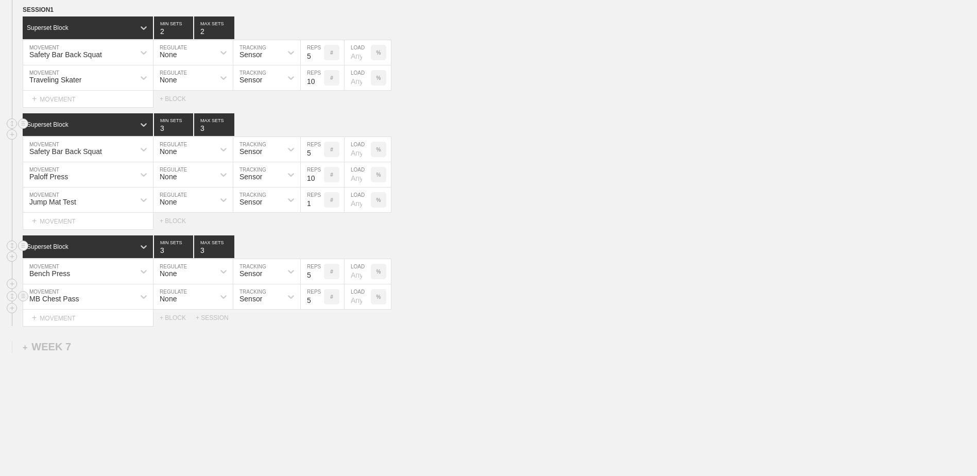
click at [320, 305] on input "5" at bounding box center [312, 296] width 23 height 25
click at [178, 321] on div "+ BLOCK" at bounding box center [178, 317] width 36 height 7
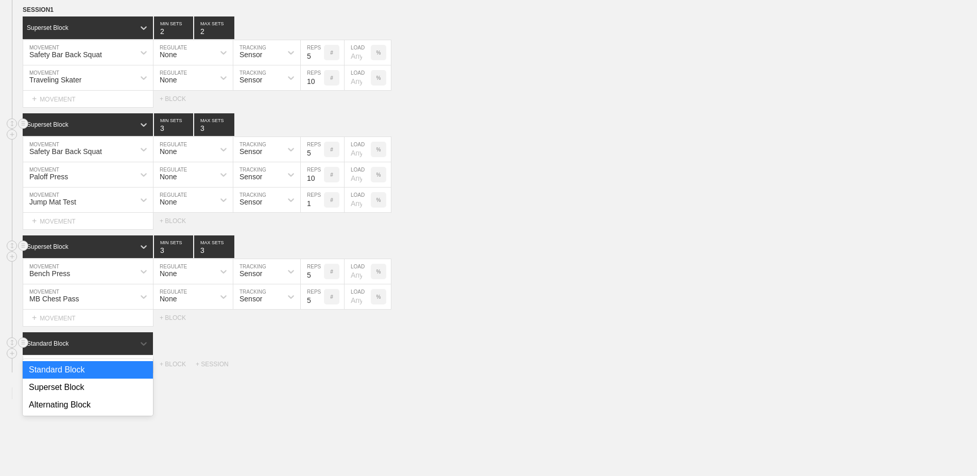
click at [121, 343] on div "Standard Block" at bounding box center [88, 343] width 130 height 23
click at [114, 395] on div "Superset Block" at bounding box center [88, 388] width 130 height 18
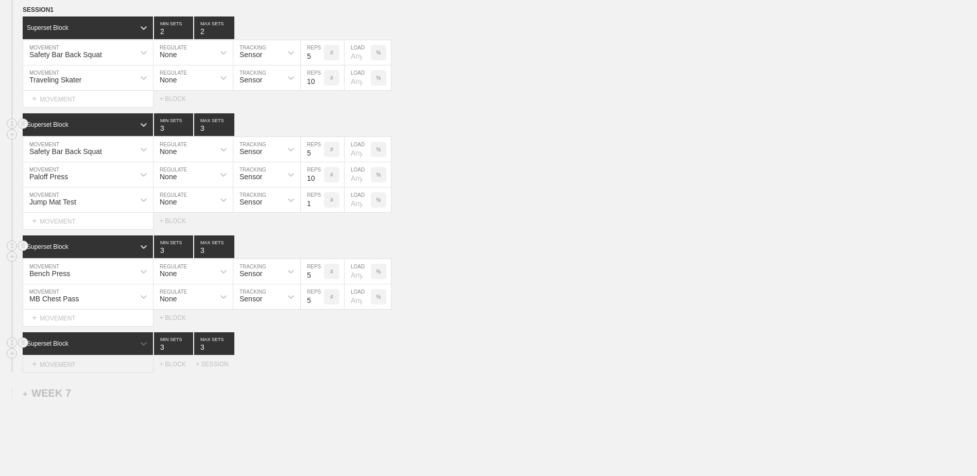
click at [111, 362] on div "+ MOVEMENT" at bounding box center [88, 364] width 131 height 17
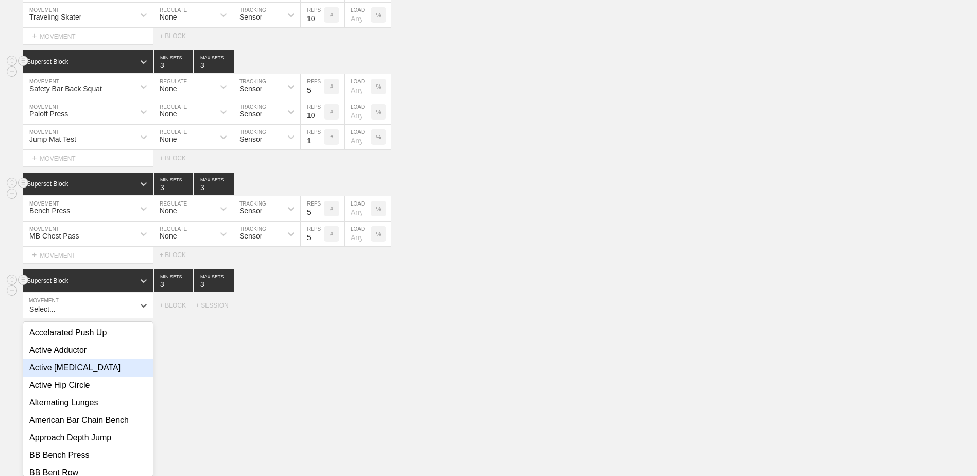
scroll to position [2586, 0]
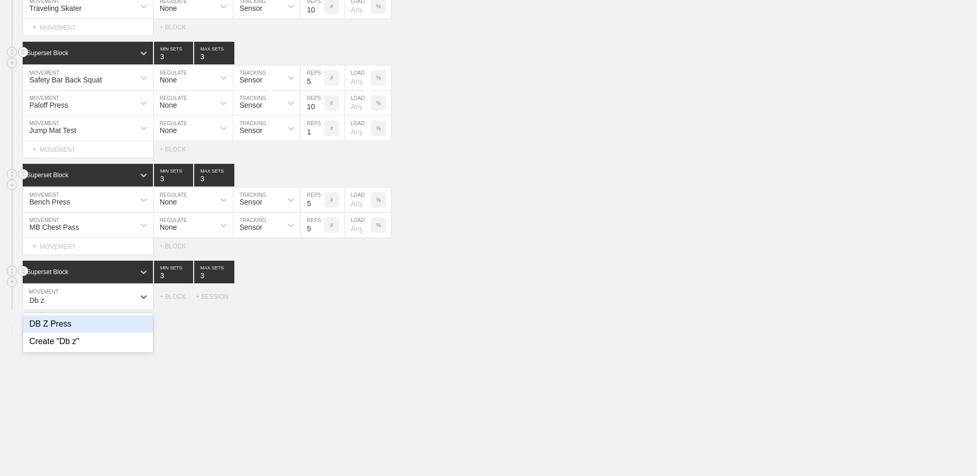
click at [109, 332] on div "DB Z Press" at bounding box center [88, 324] width 130 height 18
type input "Db z"
click at [111, 322] on div "+ MOVEMENT" at bounding box center [88, 318] width 131 height 17
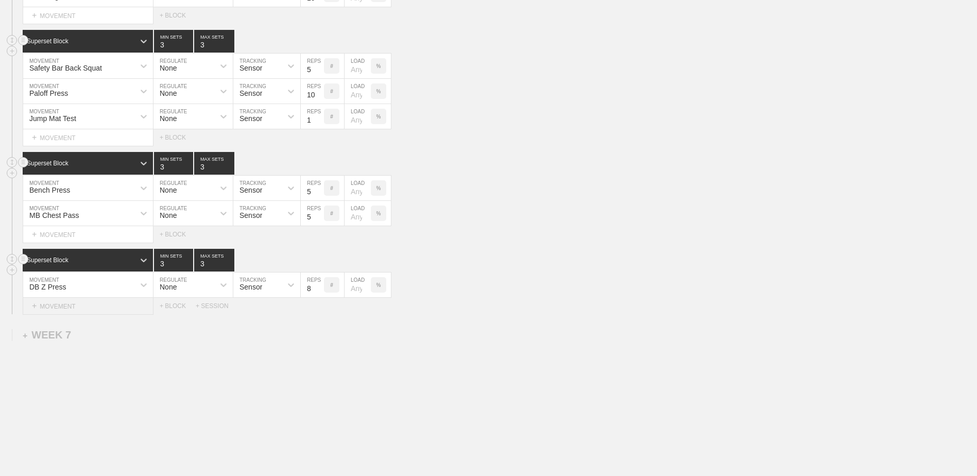
scroll to position [2612, 0]
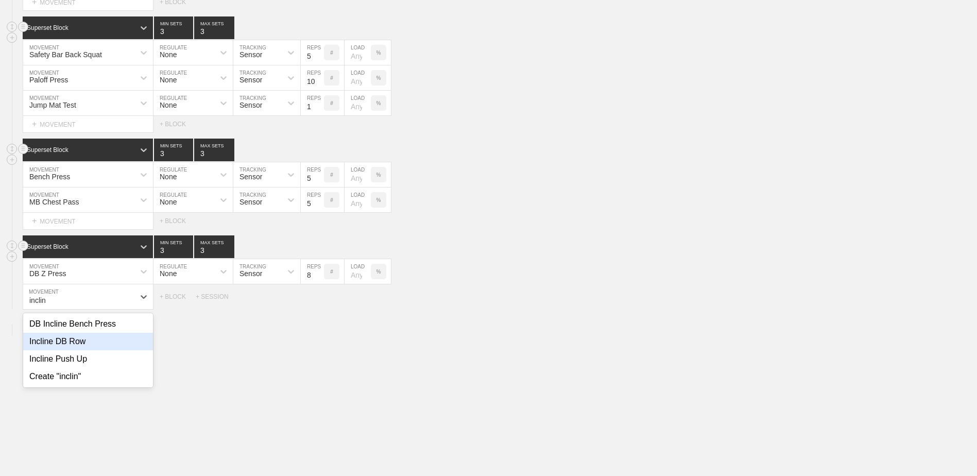
click at [120, 350] on div "Incline DB Row" at bounding box center [88, 342] width 130 height 18
type input "inclin"
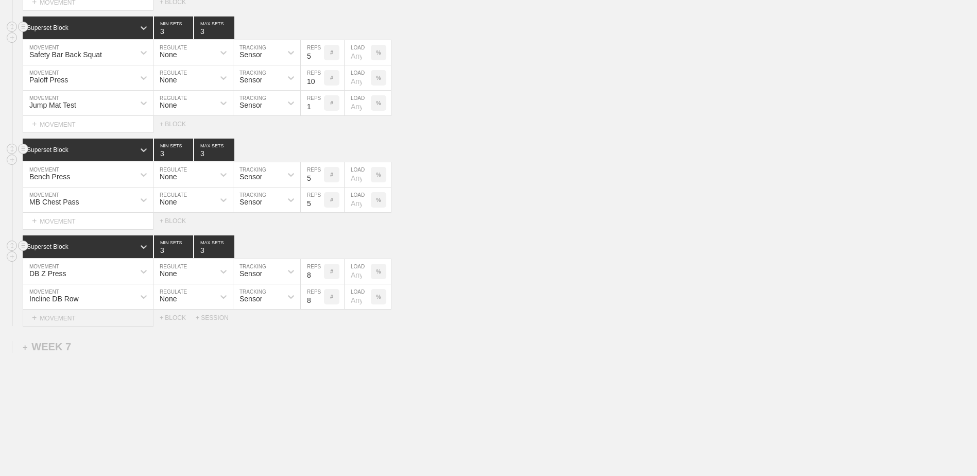
click at [81, 317] on div "+ MOVEMENT" at bounding box center [88, 318] width 131 height 17
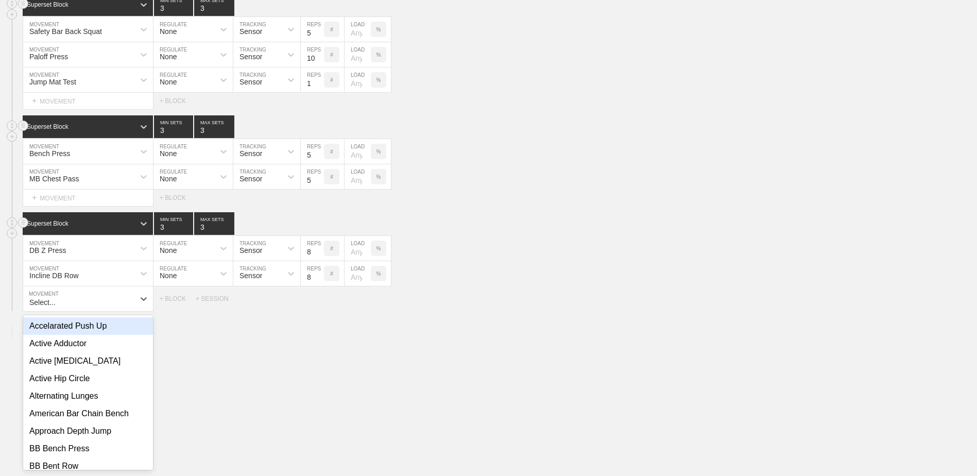
scroll to position [2637, 0]
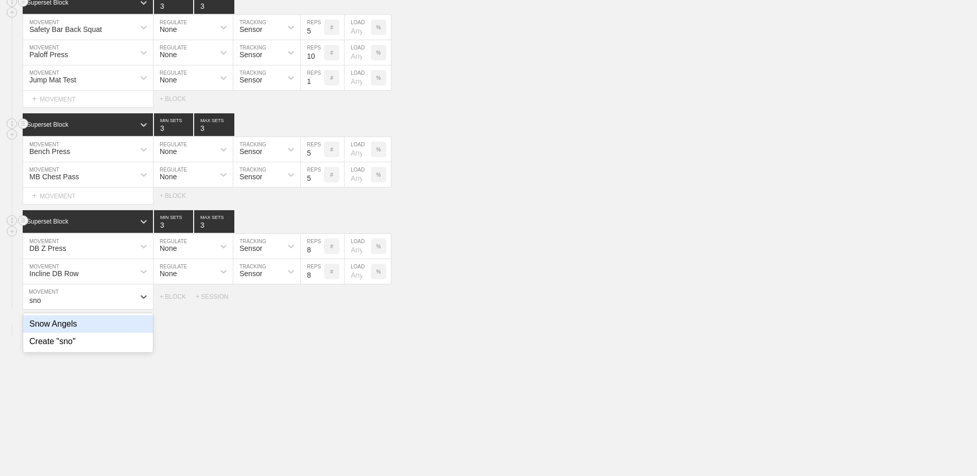
click at [113, 327] on div "Snow Angels" at bounding box center [88, 324] width 130 height 18
type input "sno"
click at [318, 300] on input "9" at bounding box center [312, 296] width 23 height 25
type input "10"
click at [318, 300] on input "10" at bounding box center [312, 296] width 23 height 25
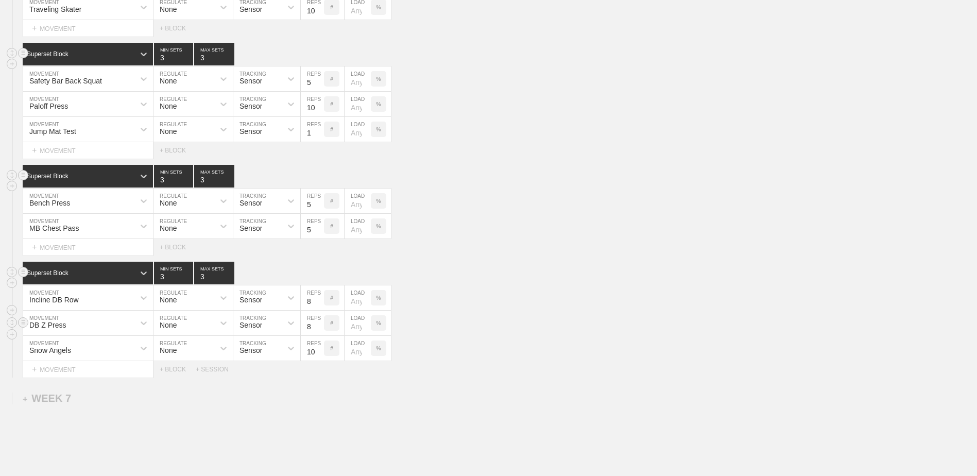
click at [64, 332] on div "DB Z Press" at bounding box center [88, 323] width 130 height 25
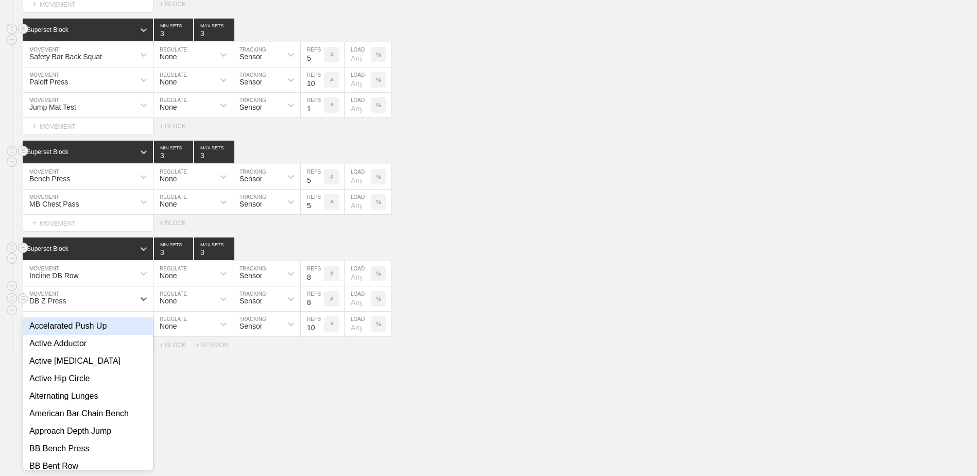
scroll to position [2612, 0]
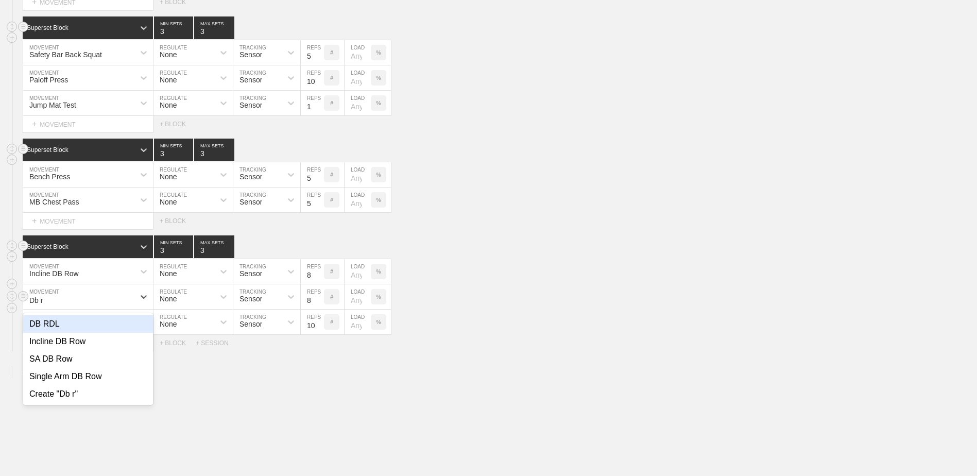
type input "Db rd"
click at [64, 332] on div "DB RDL" at bounding box center [88, 324] width 130 height 18
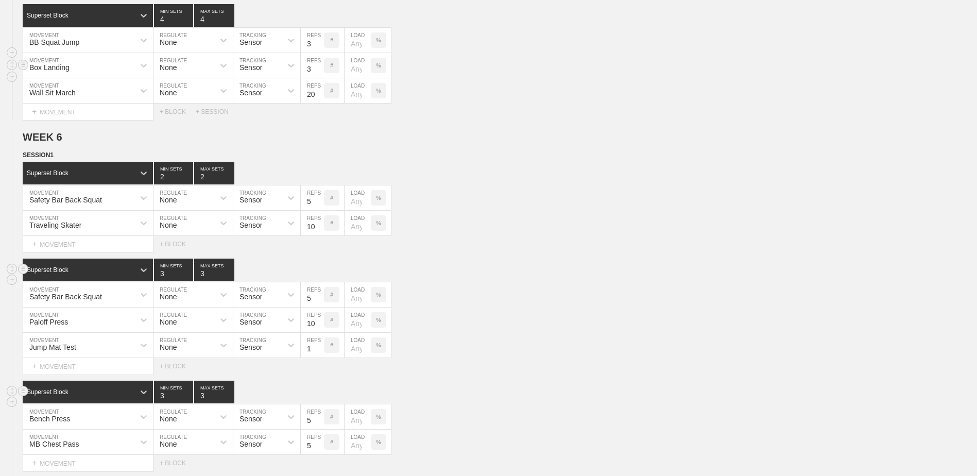
scroll to position [2627, 0]
